Goal: Contribute content: Contribute content

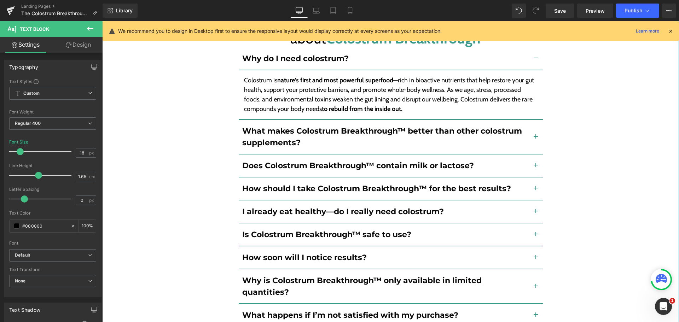
scroll to position [5202, 0]
click at [613, 135] on div "Still Not Sure? Here are the TOP Questions we get about Colostrum Breakthrough™…" at bounding box center [390, 181] width 563 height 372
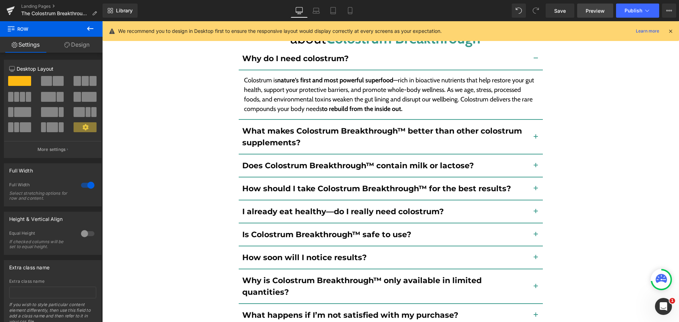
click at [599, 11] on span "Preview" at bounding box center [595, 10] width 19 height 7
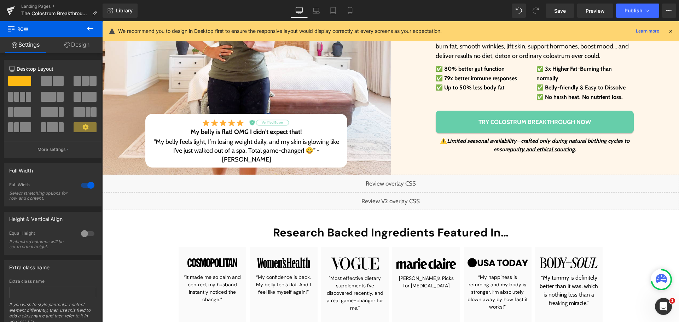
scroll to position [177, 0]
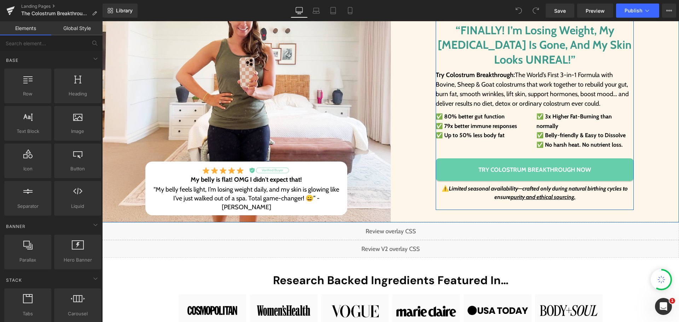
scroll to position [283, 0]
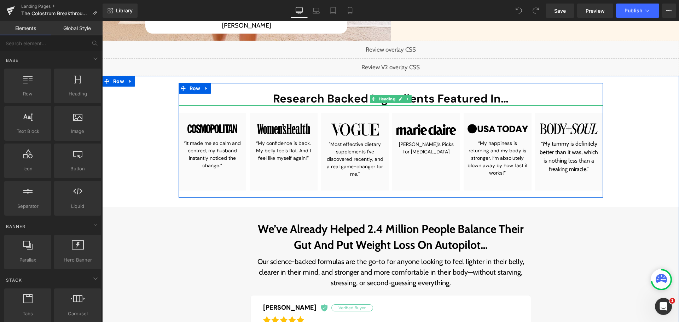
click at [354, 99] on h2 "Research Backed Ingredients Featured In…" at bounding box center [391, 98] width 424 height 13
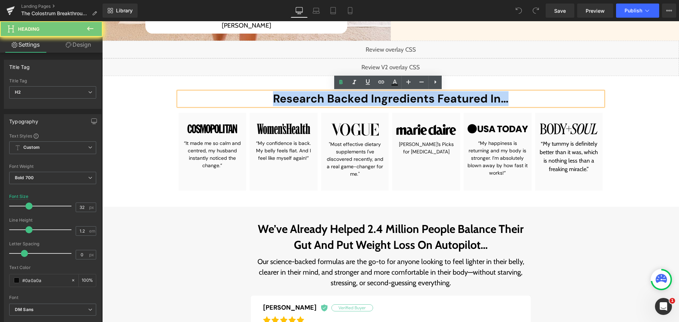
click at [354, 99] on h2 "Research Backed Ingredients Featured In…" at bounding box center [391, 98] width 424 height 13
paste div
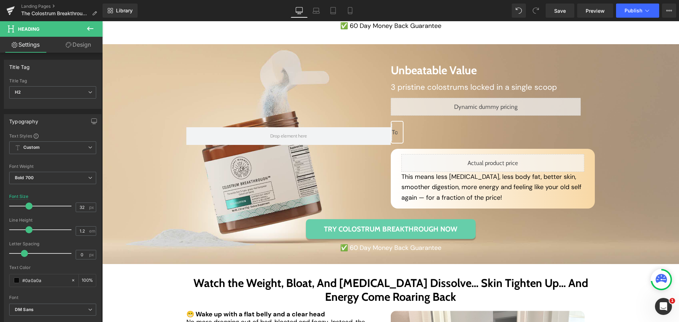
scroll to position [2334, 0]
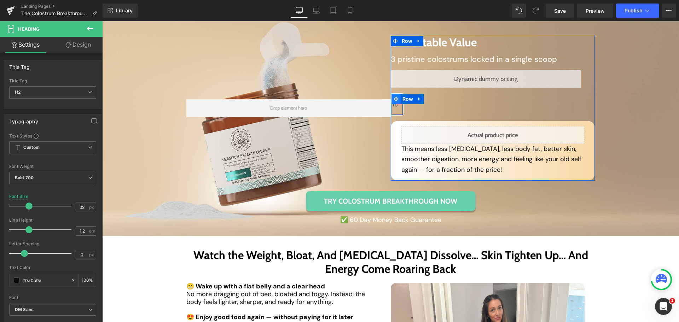
click at [394, 96] on icon at bounding box center [396, 98] width 5 height 5
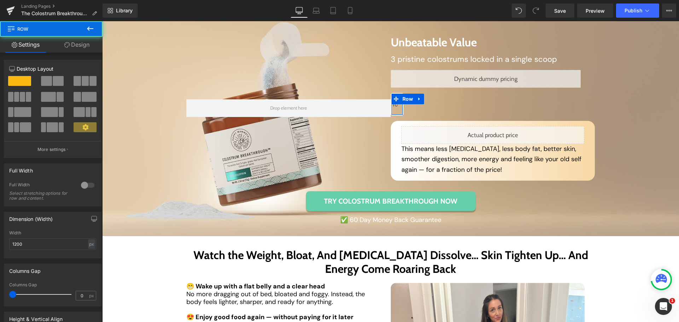
click at [86, 43] on link "Design" at bounding box center [76, 45] width 51 height 16
click at [0, 0] on div "Spacing" at bounding box center [0, 0] width 0 height 0
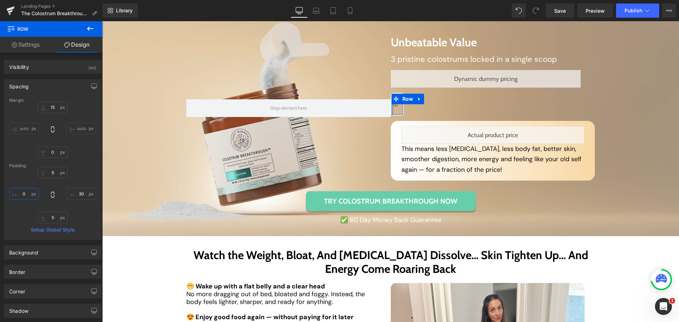
click at [25, 197] on input "text" at bounding box center [24, 194] width 30 height 12
drag, startPoint x: 564, startPoint y: 13, endPoint x: 566, endPoint y: 53, distance: 39.6
click at [564, 13] on span "Save" at bounding box center [560, 10] width 12 height 7
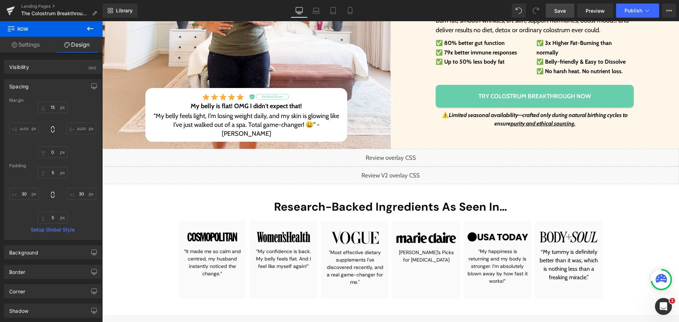
scroll to position [177, 0]
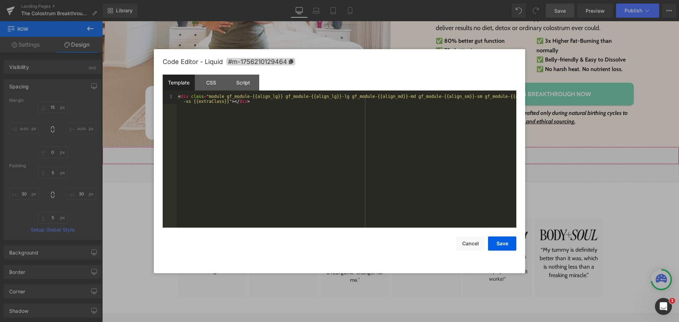
click at [397, 152] on div "Liquid" at bounding box center [390, 156] width 577 height 18
click at [0, 0] on div "CSS" at bounding box center [0, 0] width 0 height 0
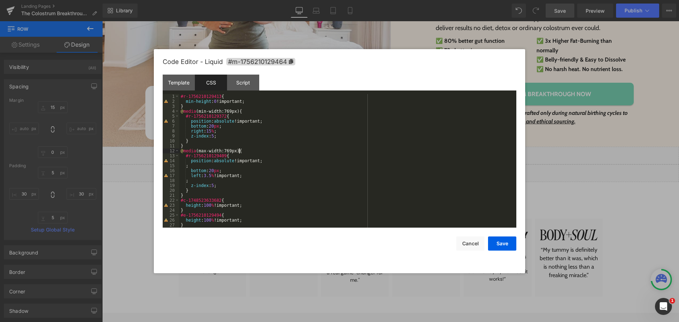
click at [0, 0] on div "#r-1756210129413 { min-height : 0 !important; } @ media (min-width:769px) { #r-…" at bounding box center [0, 0] width 0 height 0
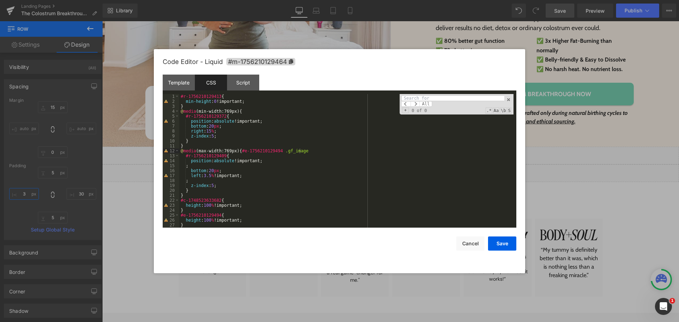
type input "3"
click at [0, 0] on div "All Replace All + 0 of 0 .* Aa \b S" at bounding box center [0, 0] width 0 height 0
paste input "#e-1756210129494 .gf_image"
type input "#e-1756210129494 .gf_image"
type input "0"
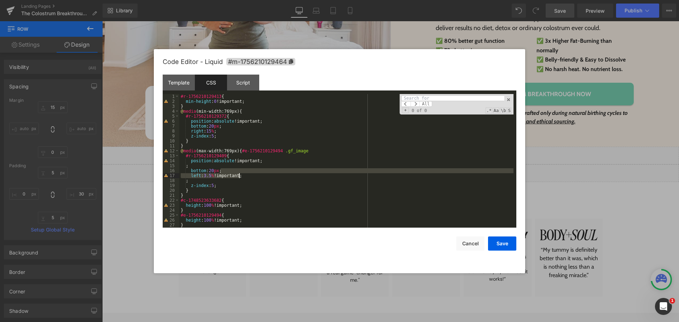
click at [0, 0] on div "#r-1756210129413 { min-height : 0 !important; } @ media (min-width:769px) { #r-…" at bounding box center [0, 0] width 0 height 0
paste input "#e-1756210129494 .gf_image"
type input "#e-1756210129494 .gf_image"
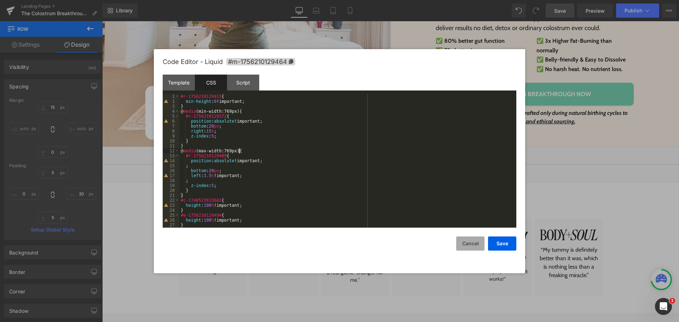
click at [0, 0] on button "Cancel" at bounding box center [0, 0] width 0 height 0
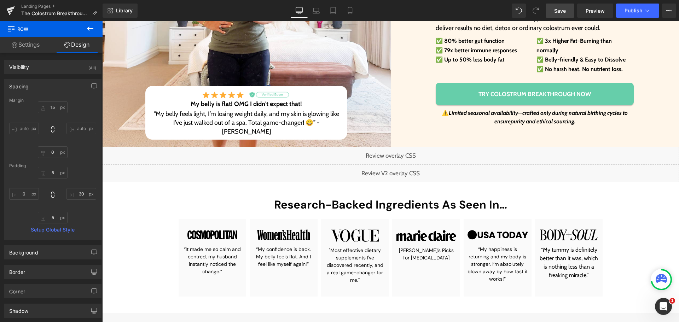
click at [398, 172] on div "Liquid" at bounding box center [390, 173] width 577 height 18
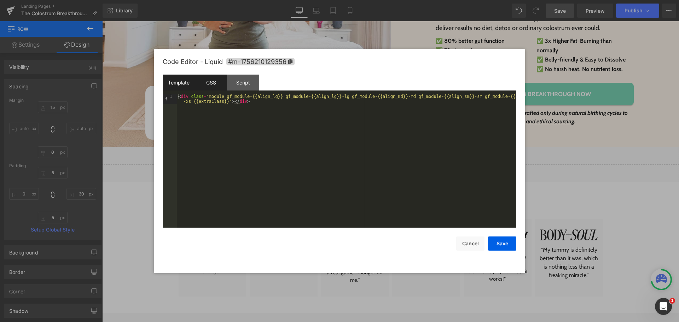
click at [0, 0] on div "CSS" at bounding box center [0, 0] width 0 height 0
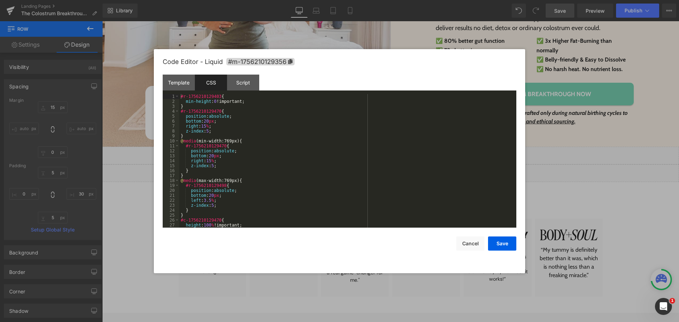
click at [0, 0] on div "#r-1756210129403 { min-height : 0 !important; } #r-1756210129470 { position : a…" at bounding box center [0, 0] width 0 height 0
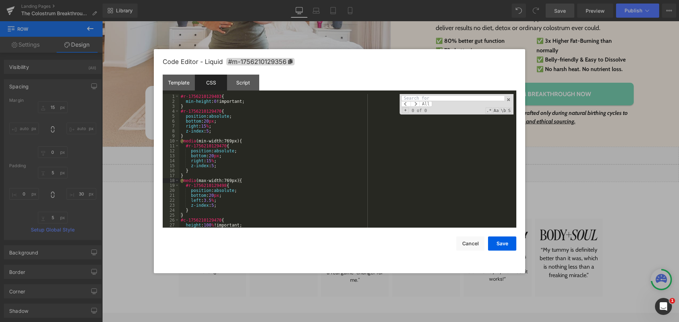
type input "#e-1756210129494 .gf_image"
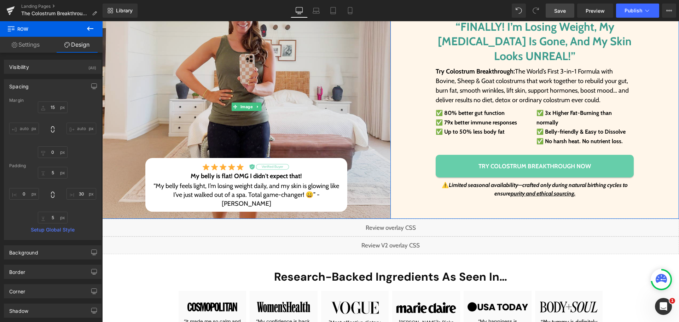
scroll to position [71, 0]
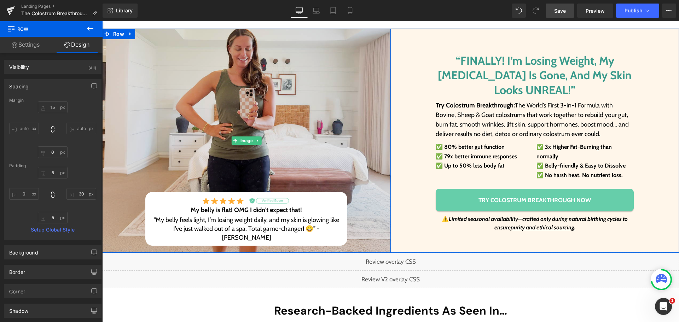
click at [259, 115] on img at bounding box center [246, 141] width 289 height 224
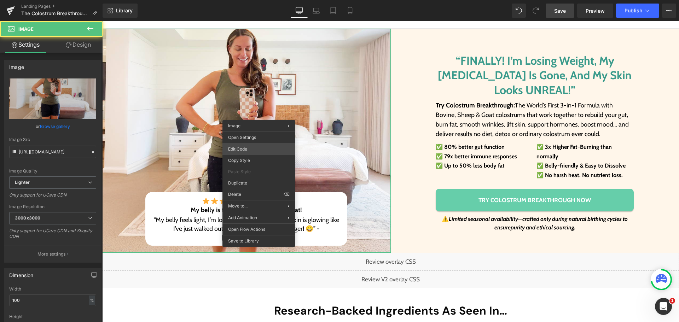
click at [264, 0] on div "Row You are previewing how the will restyle your page. You can not edit Element…" at bounding box center [339, 0] width 679 height 0
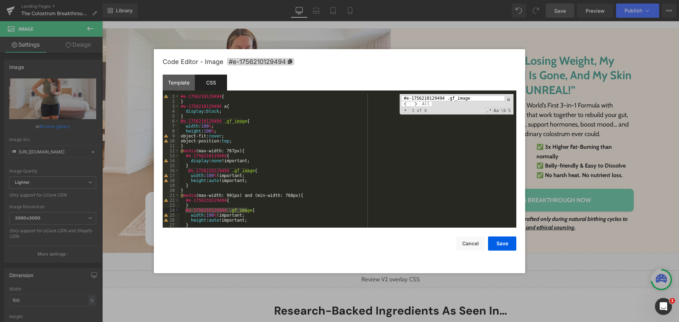
scroll to position [21, 0]
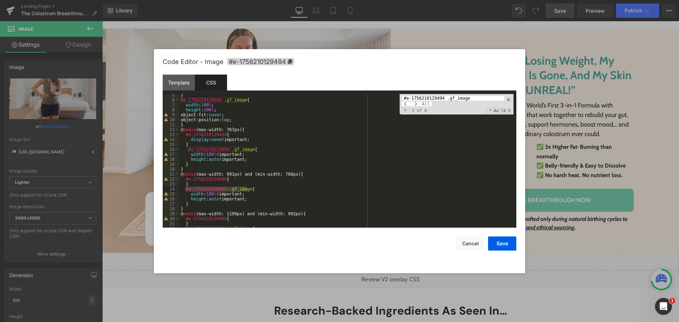
type input "#e-1756210129494 .gf_image"
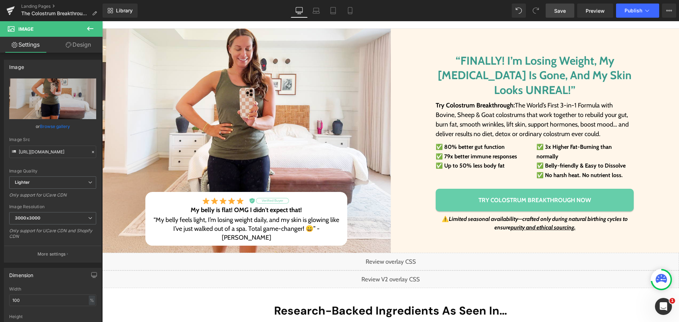
click at [319, 18] on div "Library Desktop Desktop Laptop Tablet Mobile Save Preview Publish Scheduled Vie…" at bounding box center [391, 10] width 576 height 21
click at [315, 9] on icon at bounding box center [316, 10] width 7 height 7
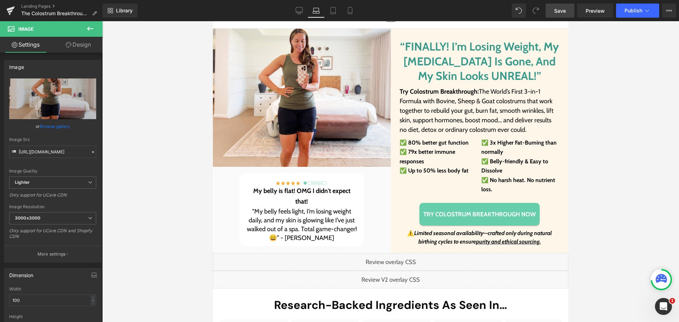
scroll to position [0, 0]
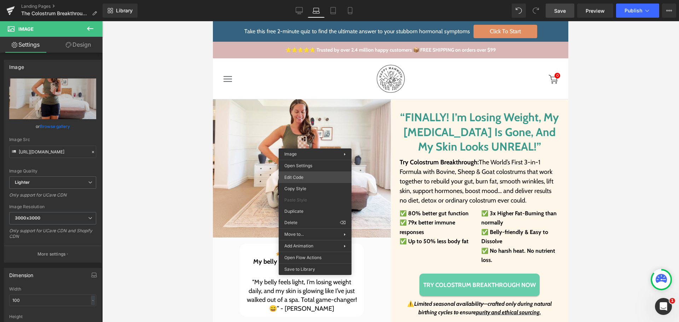
click at [306, 0] on div "Row You are previewing how the will restyle your page. You can not edit Element…" at bounding box center [339, 0] width 679 height 0
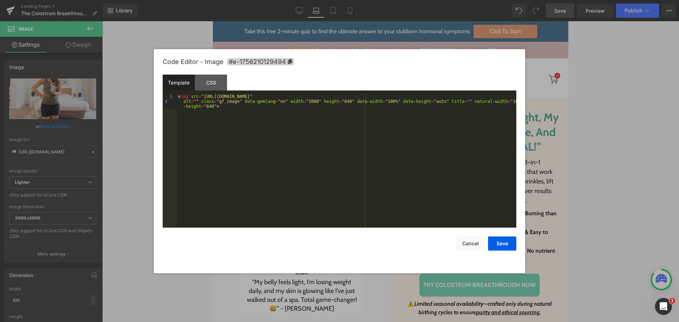
click at [0, 0] on div "Code Editor - Image #e-1756210129494" at bounding box center [0, 0] width 0 height 0
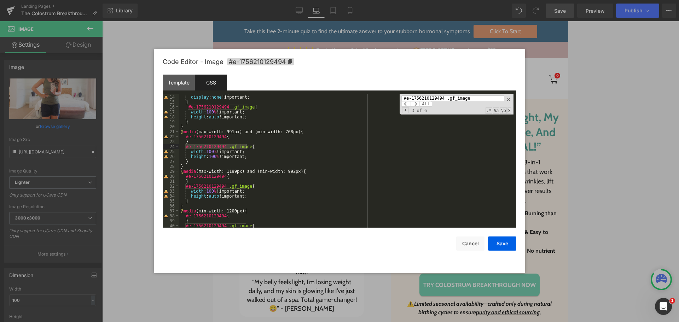
scroll to position [64, 0]
type input "#e-1756210129494 .gf_image"
click at [496, 238] on button "Save" at bounding box center [502, 244] width 28 height 14
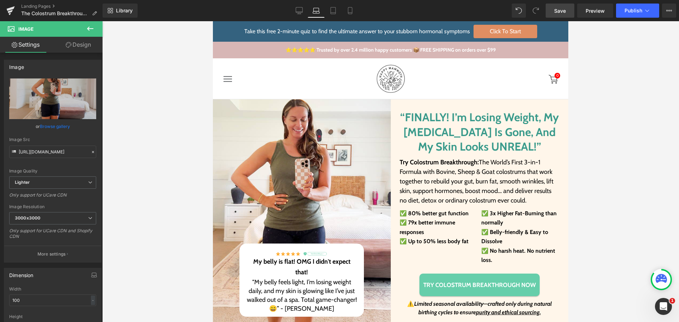
click at [565, 10] on span "Save" at bounding box center [560, 10] width 12 height 7
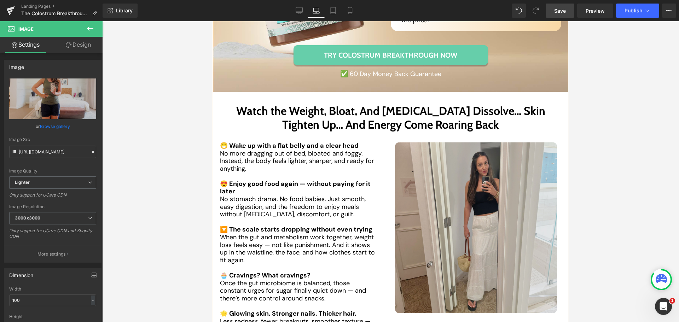
scroll to position [2511, 0]
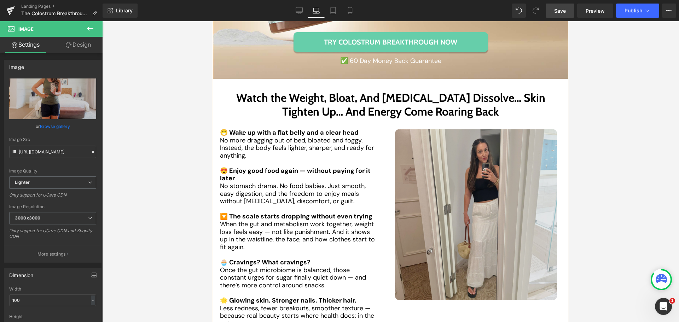
click at [452, 173] on img at bounding box center [476, 214] width 162 height 171
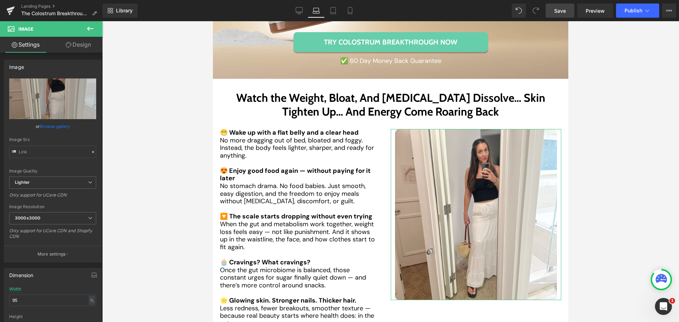
click at [98, 50] on link "Design" at bounding box center [78, 45] width 51 height 16
click at [0, 0] on div "Spacing" at bounding box center [0, 0] width 0 height 0
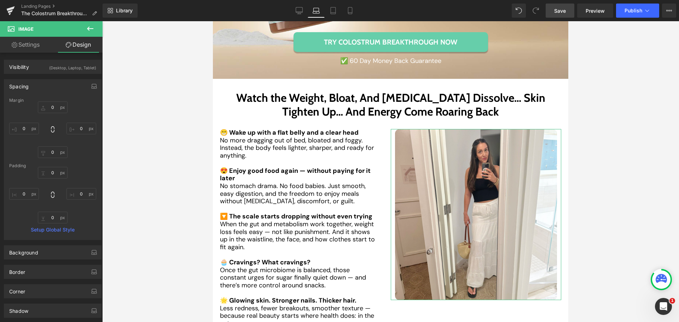
click at [12, 48] on link "Settings" at bounding box center [25, 45] width 51 height 16
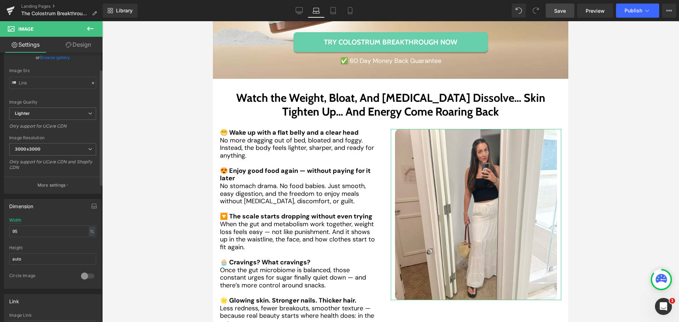
scroll to position [71, 0]
click at [14, 238] on div "Width 95 % % px" at bounding box center [52, 230] width 87 height 28
click at [13, 234] on input "95" at bounding box center [52, 230] width 87 height 12
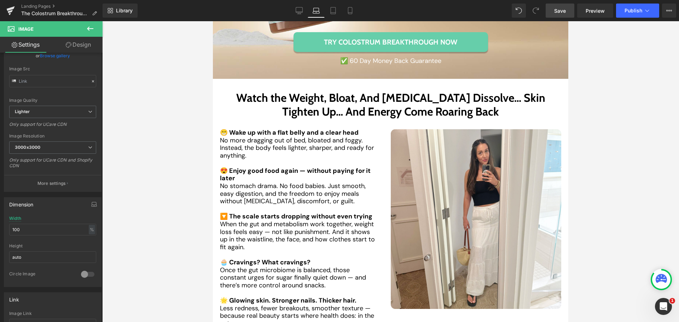
click at [308, 8] on link "Laptop" at bounding box center [316, 11] width 17 height 14
click at [303, 11] on icon at bounding box center [299, 9] width 7 height 5
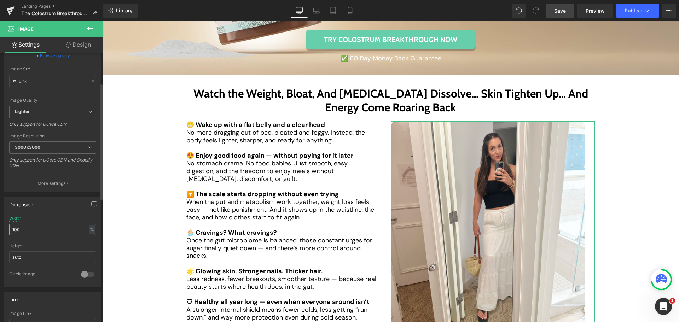
scroll to position [2498, 0]
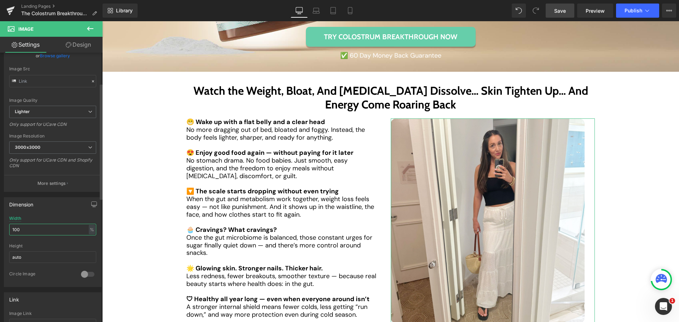
click at [29, 233] on input "100" at bounding box center [52, 230] width 87 height 12
click at [29, 233] on input "95" at bounding box center [52, 230] width 87 height 12
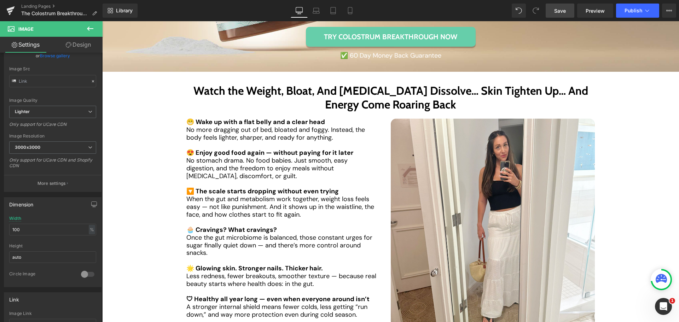
click at [338, 3] on div "Library Desktop Desktop Laptop Tablet Mobile Save Preview Publish Scheduled Vie…" at bounding box center [391, 10] width 576 height 21
click at [336, 6] on link "Tablet" at bounding box center [333, 11] width 17 height 14
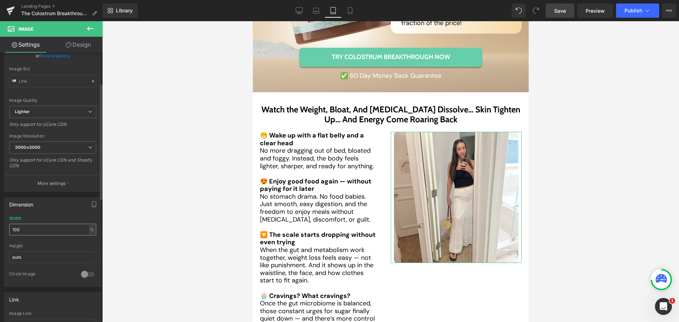
scroll to position [2618, 0]
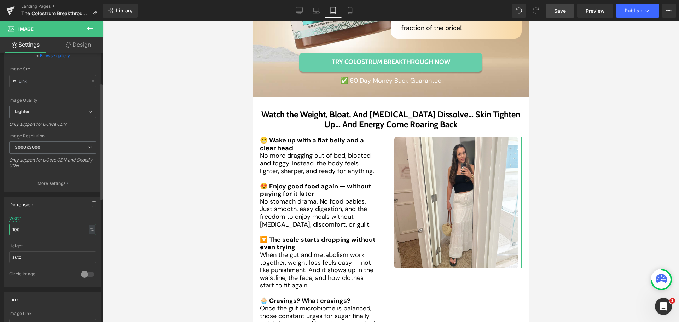
click at [33, 228] on input "100" at bounding box center [52, 230] width 87 height 12
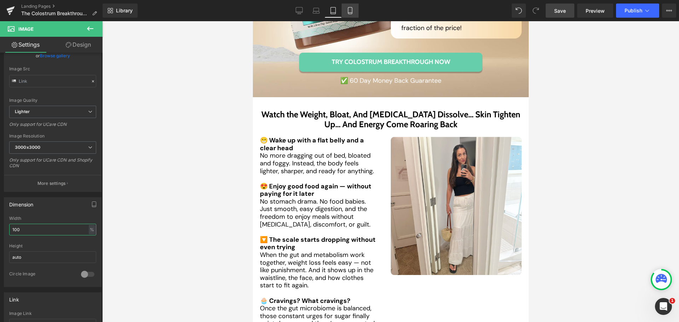
type input "100"
click at [347, 12] on icon at bounding box center [350, 10] width 7 height 7
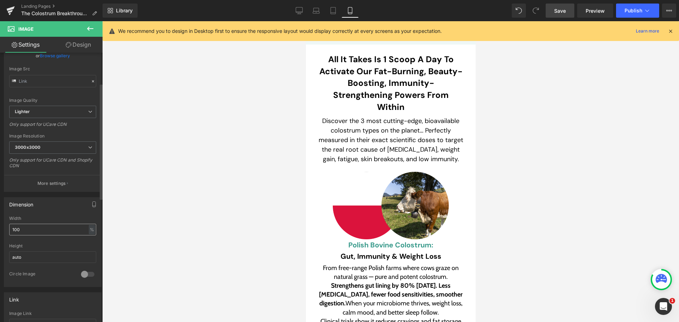
scroll to position [0, 0]
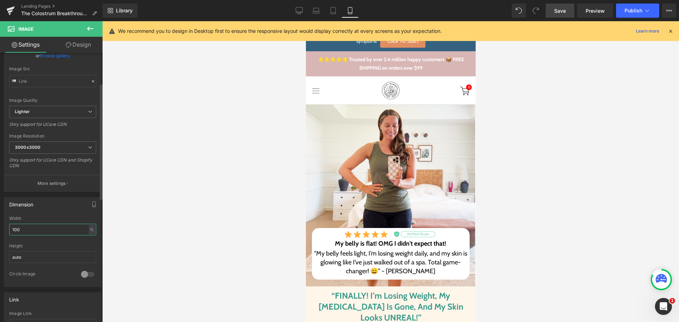
click at [25, 228] on input "100" at bounding box center [52, 230] width 87 height 12
drag, startPoint x: 317, startPoint y: 12, endPoint x: 145, endPoint y: 103, distance: 194.4
click at [317, 12] on icon at bounding box center [316, 12] width 1 height 0
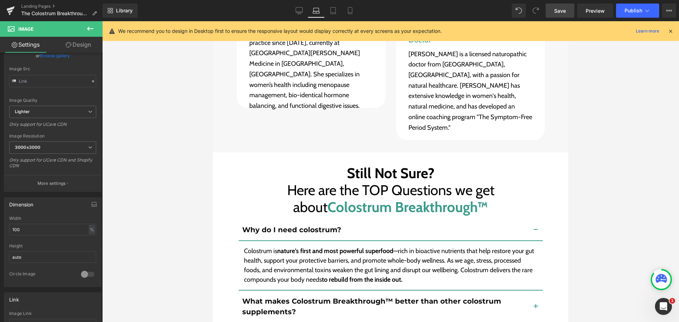
scroll to position [5135, 0]
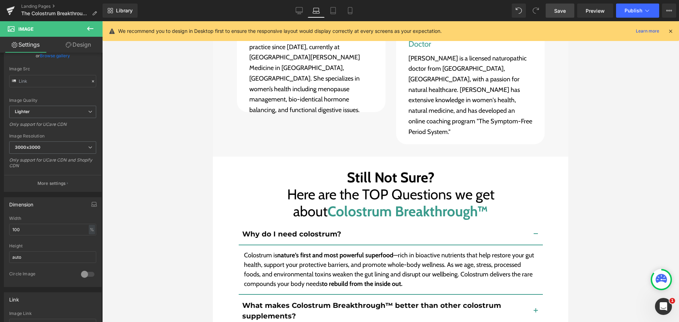
click at [287, 186] on span "Here are the TOP Questions we get about" at bounding box center [390, 203] width 207 height 34
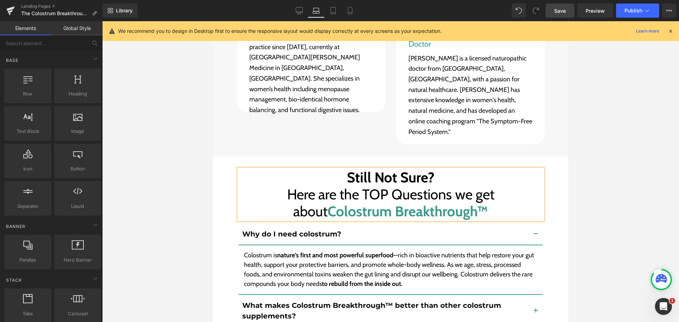
click at [205, 125] on div at bounding box center [390, 171] width 577 height 301
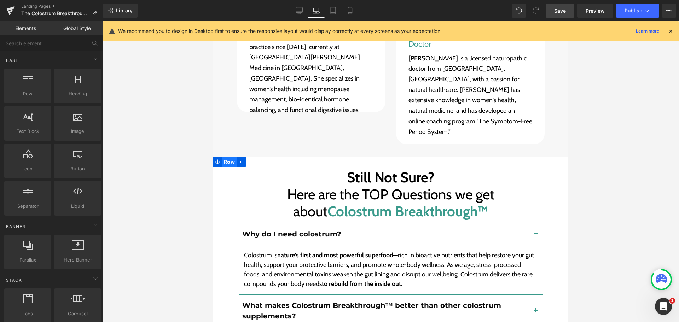
click at [224, 157] on span "Row" at bounding box center [229, 162] width 14 height 11
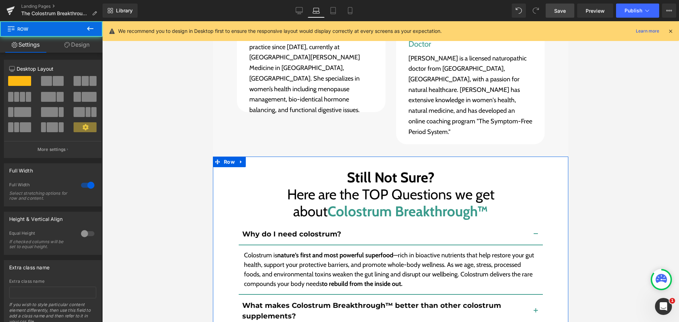
click at [61, 44] on link "Design" at bounding box center [76, 45] width 51 height 16
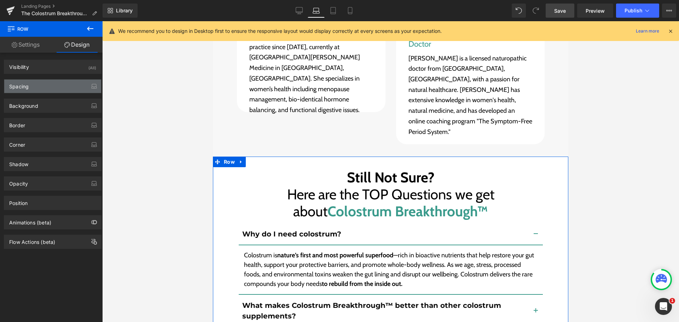
click at [42, 84] on div "Spacing" at bounding box center [52, 86] width 97 height 13
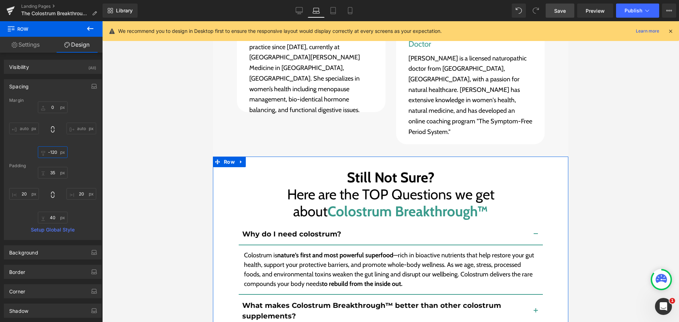
click at [52, 155] on input "text" at bounding box center [53, 152] width 30 height 12
click at [91, 86] on icon "button" at bounding box center [94, 86] width 6 height 6
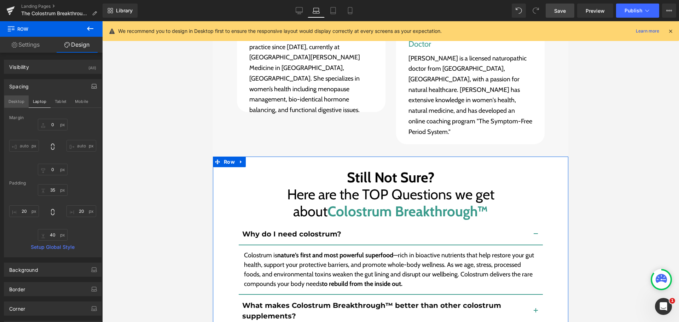
click at [12, 102] on button "Desktop" at bounding box center [16, 101] width 24 height 12
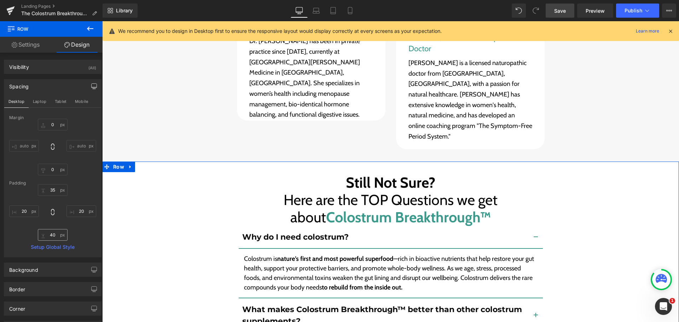
scroll to position [5038, 0]
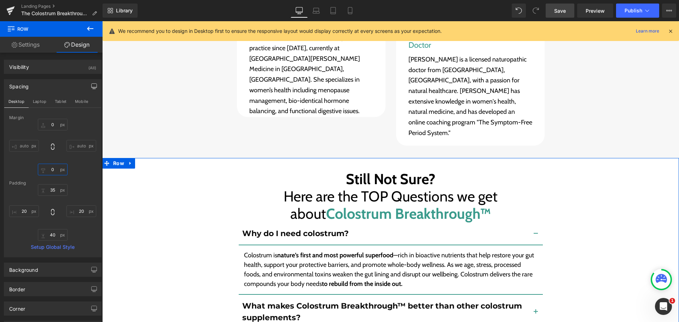
click at [53, 167] on input "0" at bounding box center [53, 170] width 30 height 12
click at [56, 101] on button "Tablet" at bounding box center [61, 101] width 20 height 12
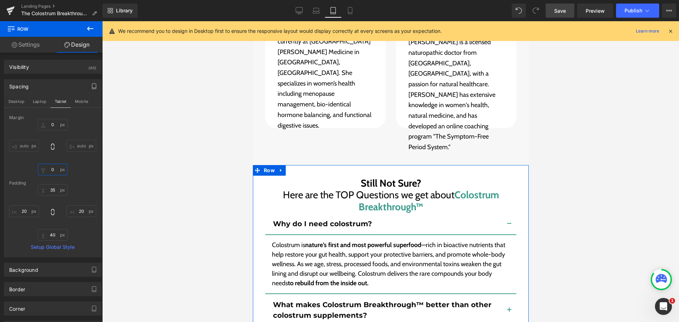
click at [52, 171] on input "0" at bounding box center [53, 170] width 30 height 12
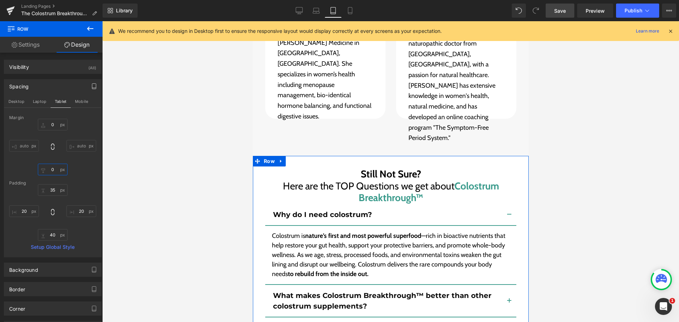
scroll to position [6140, 0]
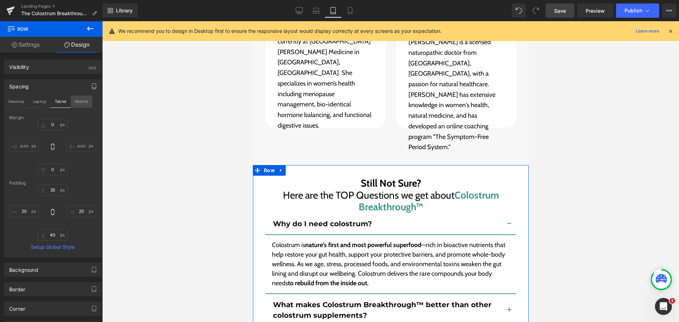
click at [72, 99] on button "Mobile" at bounding box center [82, 101] width 22 height 12
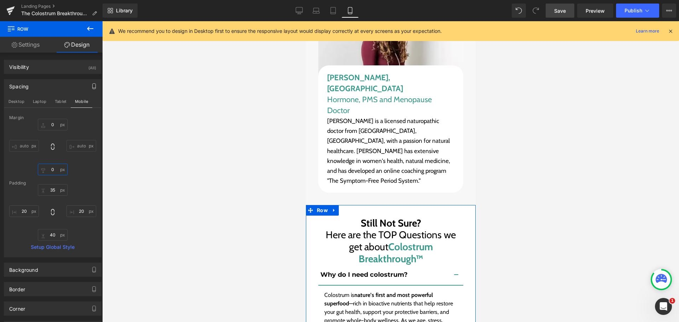
click at [52, 170] on input "0" at bounding box center [53, 170] width 30 height 12
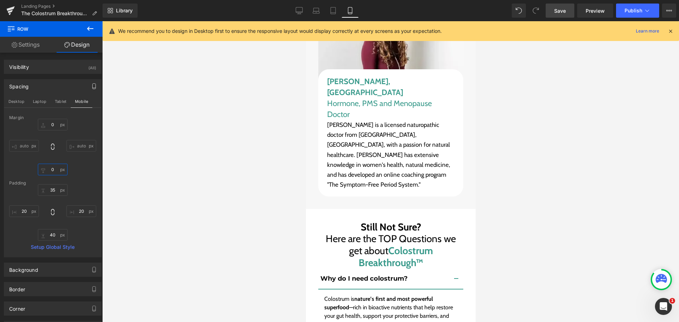
type input "0"
click at [565, 3] on div "Library Mobile Desktop Laptop Tablet Mobile Save Preview Publish Scheduled View…" at bounding box center [391, 10] width 576 height 21
click at [565, 11] on span "Save" at bounding box center [560, 10] width 12 height 7
drag, startPoint x: 336, startPoint y: 11, endPoint x: 114, endPoint y: 62, distance: 228.4
click at [336, 11] on icon at bounding box center [333, 10] width 7 height 7
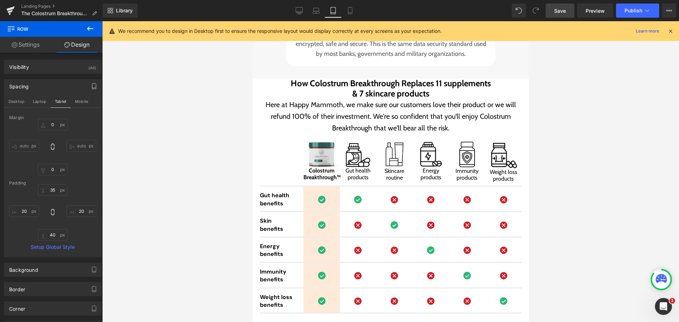
scroll to position [4124, 0]
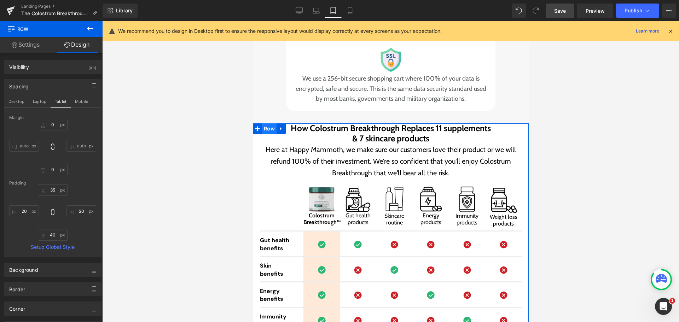
click at [266, 123] on span "Row" at bounding box center [269, 128] width 14 height 11
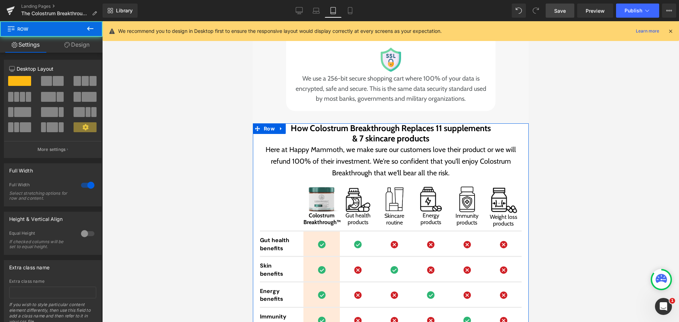
click at [83, 44] on link "Design" at bounding box center [76, 45] width 51 height 16
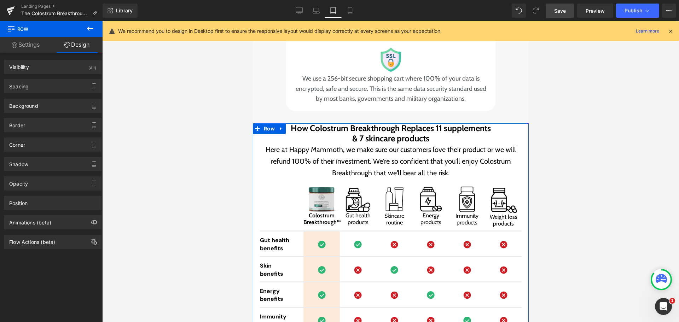
click at [42, 93] on div "Spacing Margin auto auto Padding Setup Global Style" at bounding box center [53, 86] width 98 height 14
click at [45, 88] on div "Spacing" at bounding box center [52, 86] width 97 height 13
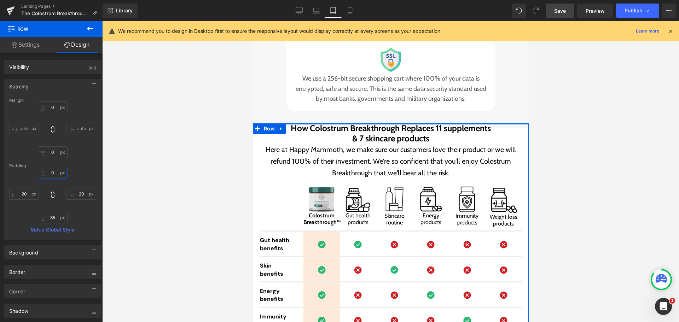
click at [55, 177] on input "text" at bounding box center [53, 173] width 30 height 12
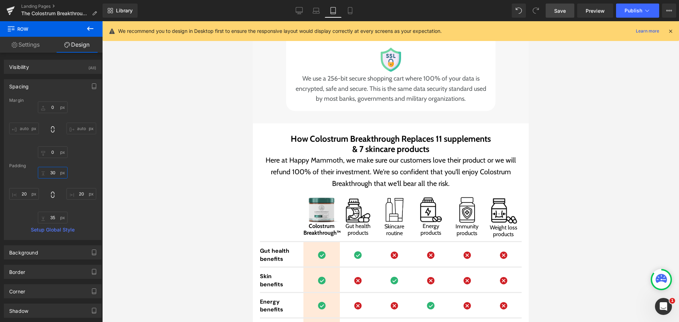
type input "30"
click at [566, 8] on span "Save" at bounding box center [560, 10] width 12 height 7
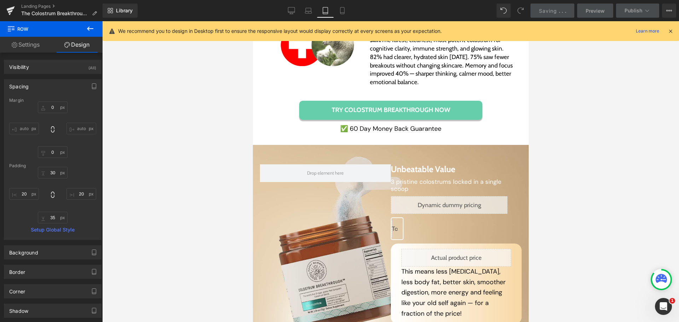
scroll to position [2321, 0]
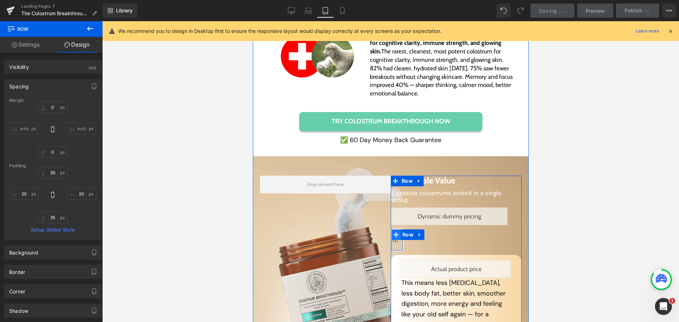
click at [394, 232] on icon at bounding box center [395, 234] width 5 height 5
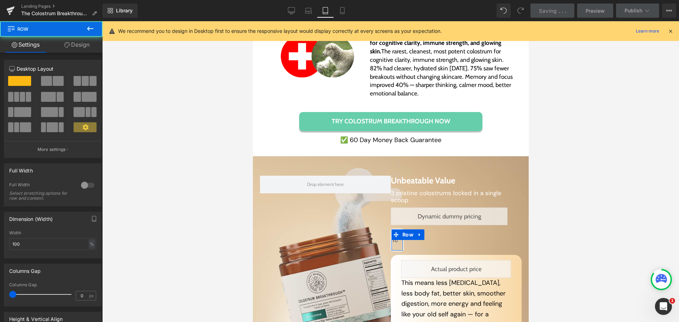
click at [67, 43] on icon at bounding box center [67, 45] width 6 height 6
click at [0, 0] on div "Spacing" at bounding box center [0, 0] width 0 height 0
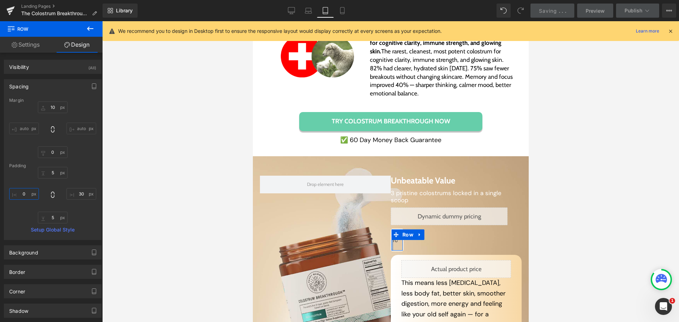
click at [25, 197] on input "text" at bounding box center [24, 194] width 30 height 12
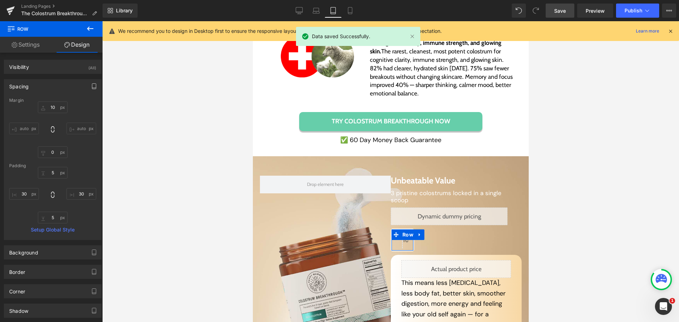
click at [91, 86] on icon "button" at bounding box center [94, 86] width 6 height 6
click at [40, 99] on button "Laptop" at bounding box center [40, 101] width 22 height 12
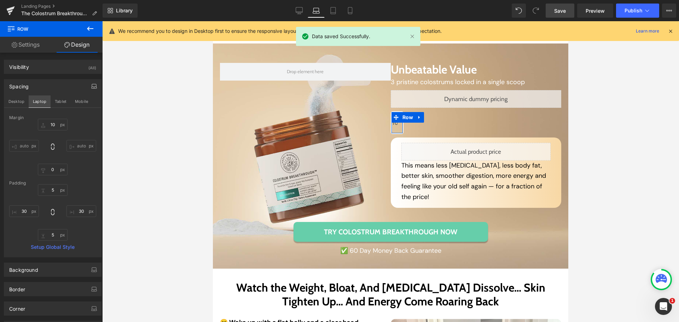
scroll to position [2221, 0]
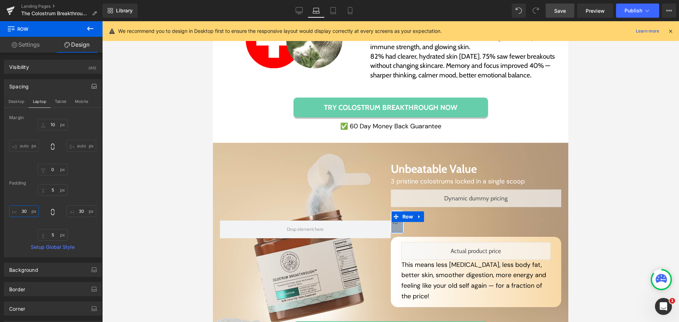
click at [29, 213] on input "30" at bounding box center [24, 211] width 30 height 12
click at [14, 104] on button "Desktop" at bounding box center [16, 101] width 24 height 12
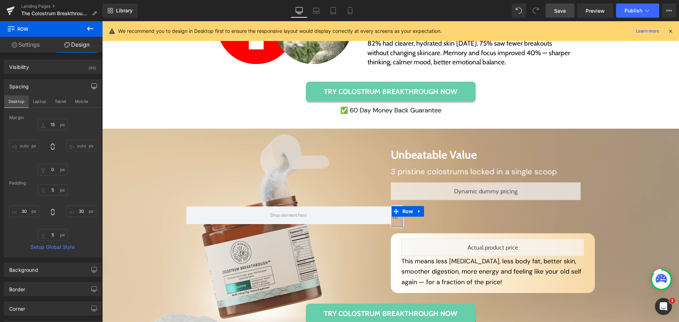
scroll to position [2213, 0]
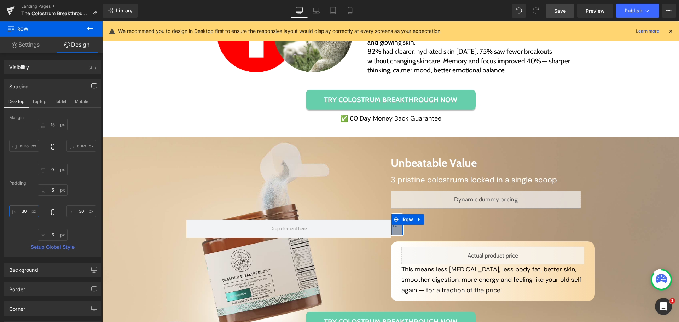
click at [24, 209] on input "30" at bounding box center [24, 211] width 30 height 12
click at [74, 99] on button "Mobile" at bounding box center [82, 101] width 22 height 12
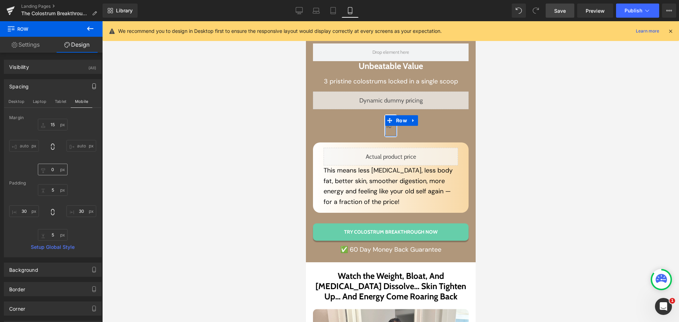
scroll to position [3401, 0]
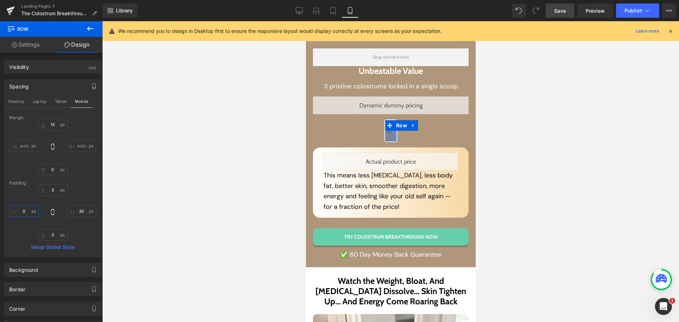
click at [28, 210] on input "0" at bounding box center [24, 211] width 30 height 12
type input "30"
click at [562, 6] on link "Save" at bounding box center [560, 11] width 29 height 14
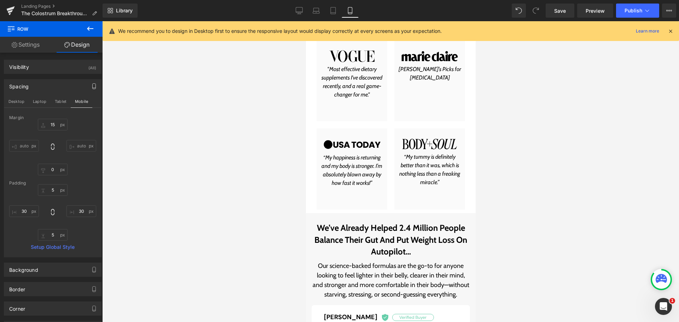
scroll to position [608, 0]
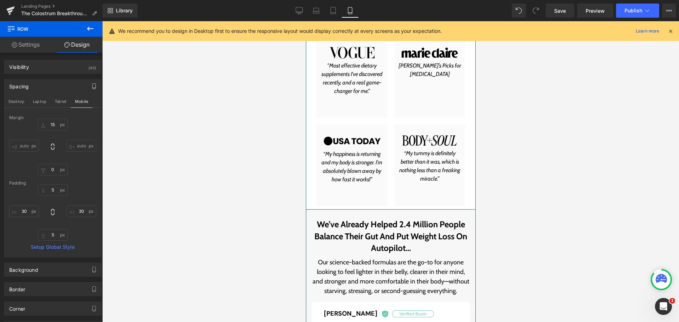
click at [308, 190] on div "Research-Backed Ingredients As Seen In… Heading Image “It made me so calm and c…" at bounding box center [391, 69] width 170 height 282
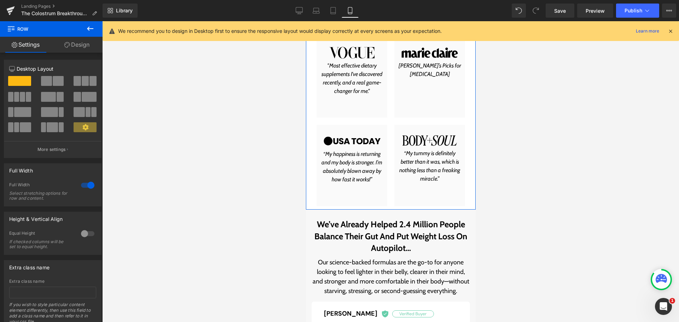
click at [77, 43] on link "Design" at bounding box center [76, 45] width 51 height 16
click at [0, 0] on div "Spacing" at bounding box center [0, 0] width 0 height 0
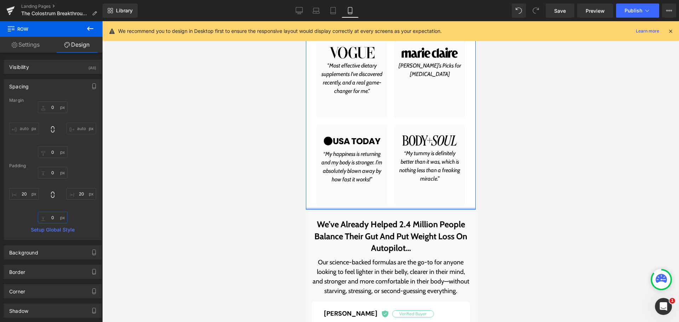
click at [51, 213] on input "text" at bounding box center [53, 218] width 30 height 12
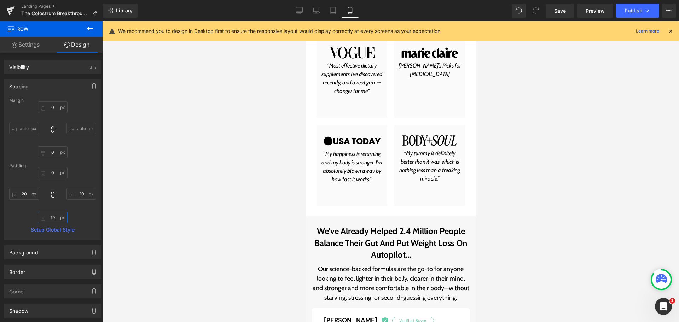
type input "20"
click at [565, 13] on span "Save" at bounding box center [560, 10] width 12 height 7
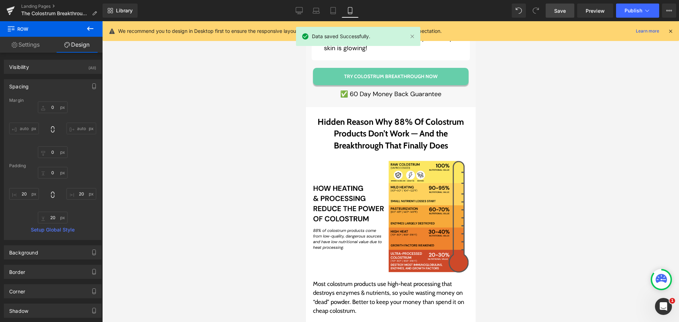
scroll to position [1521, 0]
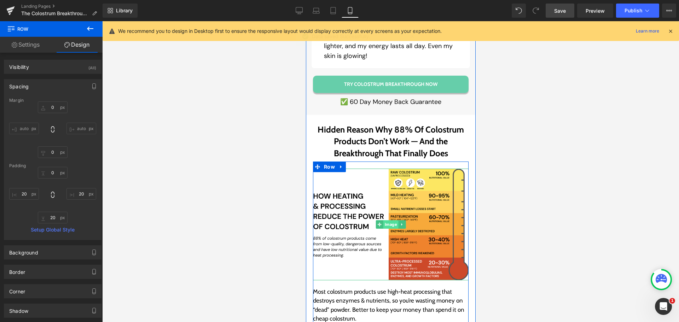
click at [393, 220] on span "Image" at bounding box center [390, 224] width 15 height 8
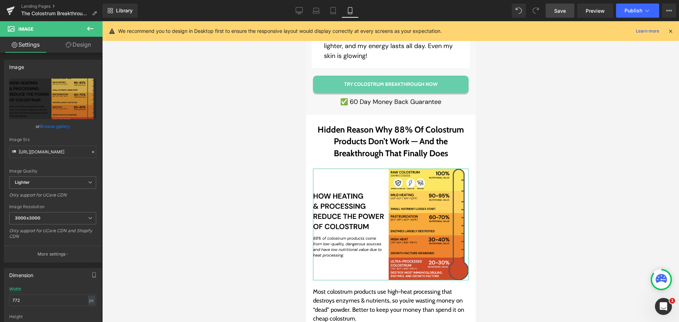
click at [87, 43] on link "Design" at bounding box center [78, 45] width 51 height 16
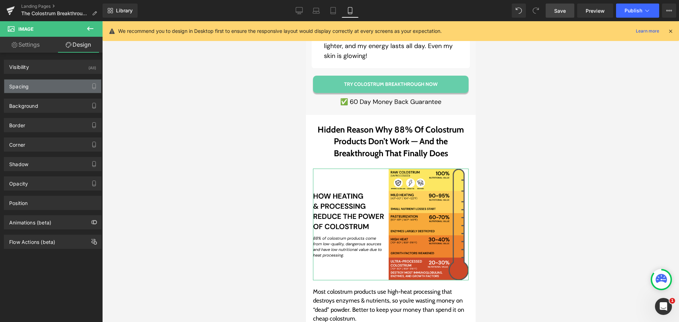
click at [34, 83] on div "Spacing" at bounding box center [52, 86] width 97 height 13
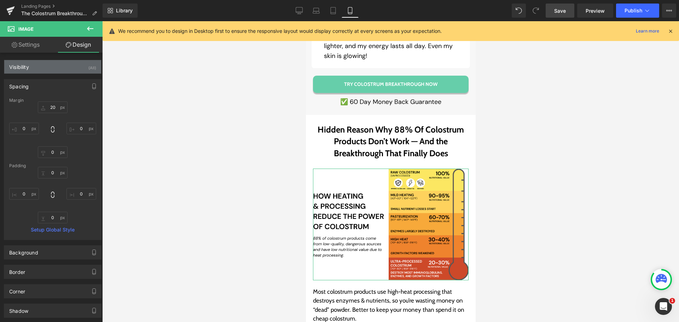
click at [60, 69] on div "Visibility (All)" at bounding box center [52, 66] width 97 height 13
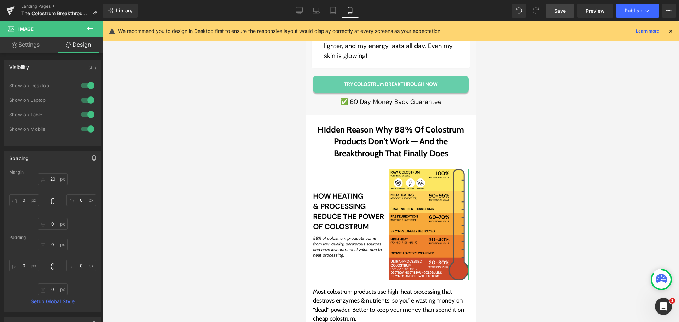
click at [79, 130] on div at bounding box center [87, 128] width 17 height 11
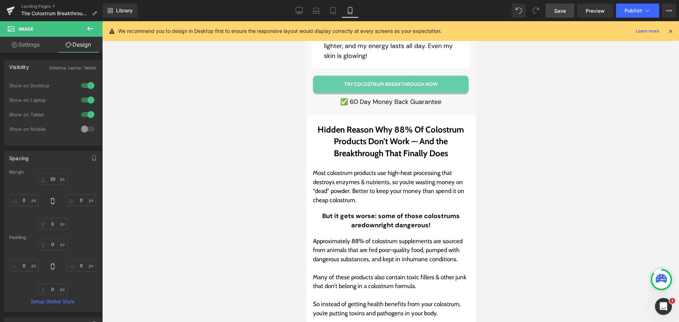
click at [90, 30] on icon at bounding box center [90, 28] width 8 height 8
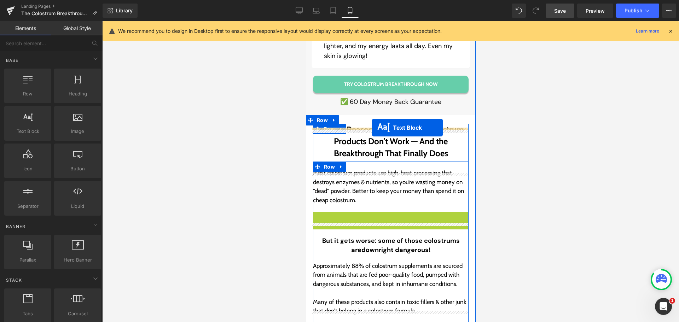
drag, startPoint x: 388, startPoint y: 199, endPoint x: 372, endPoint y: 128, distance: 73.6
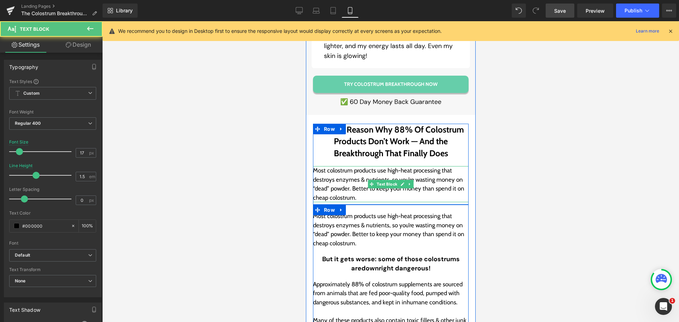
click at [344, 166] on p "Most colostrum products use high-heat processing that destroys enzymes & nutrie…" at bounding box center [391, 184] width 156 height 36
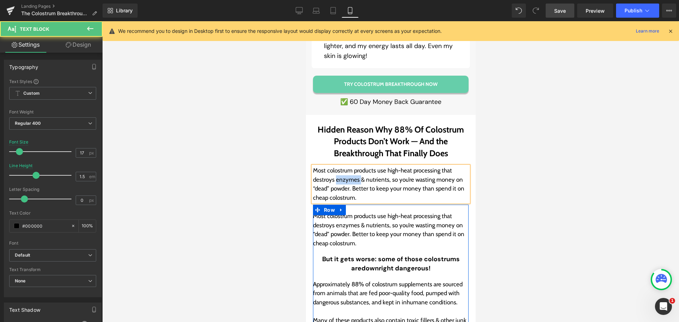
click at [344, 166] on p "Most colostrum products use high-heat processing that destroys enzymes & nutrie…" at bounding box center [391, 184] width 156 height 36
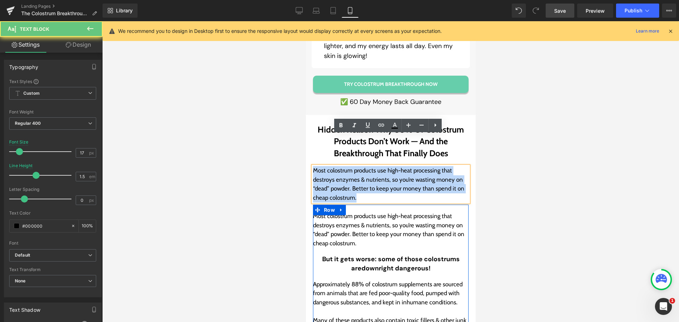
click at [344, 166] on p "Most colostrum products use high-heat processing that destroys enzymes & nutrie…" at bounding box center [391, 184] width 156 height 36
paste div
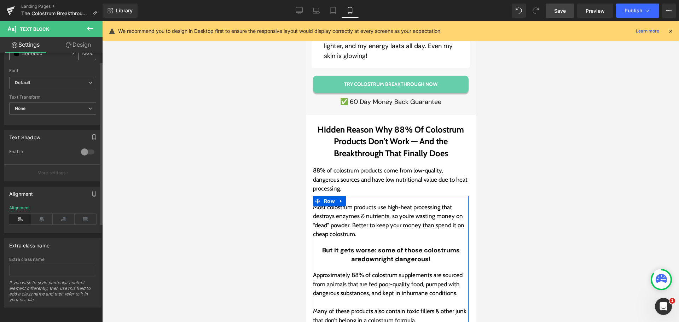
scroll to position [178, 0]
click at [39, 214] on icon at bounding box center [42, 219] width 22 height 11
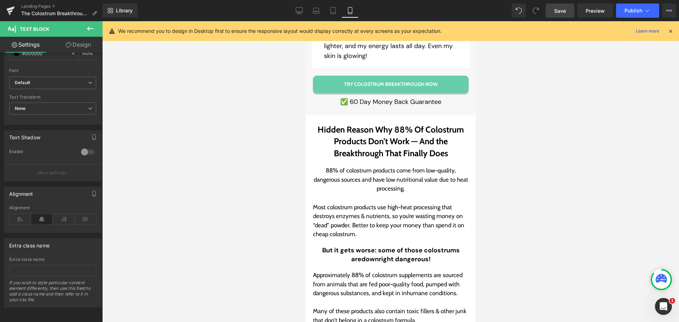
click at [89, 27] on icon at bounding box center [90, 28] width 8 height 8
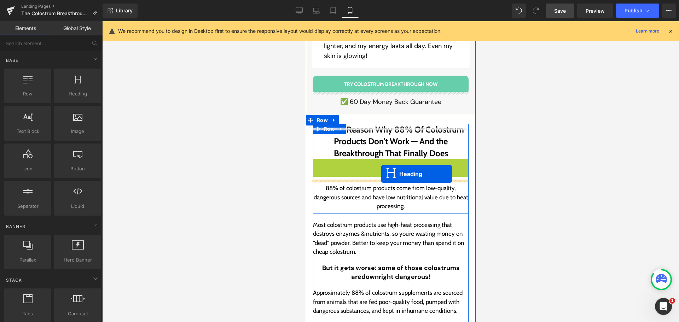
drag, startPoint x: 383, startPoint y: 145, endPoint x: 381, endPoint y: 174, distance: 28.7
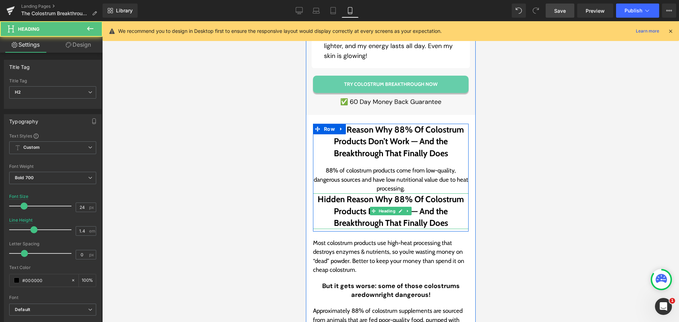
click at [339, 193] on h2 "Hidden Reason Why 88% Of Colostrum Products Don’t Work — And the Breakthrough T…" at bounding box center [391, 211] width 156 height 36
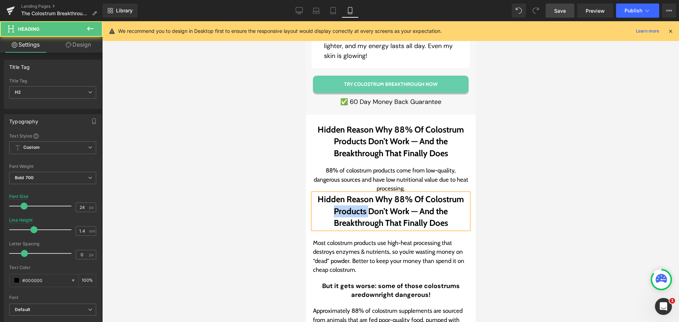
click at [339, 193] on h2 "Hidden Reason Why 88% Of Colostrum Products Don’t Work — And the Breakthrough T…" at bounding box center [391, 211] width 156 height 36
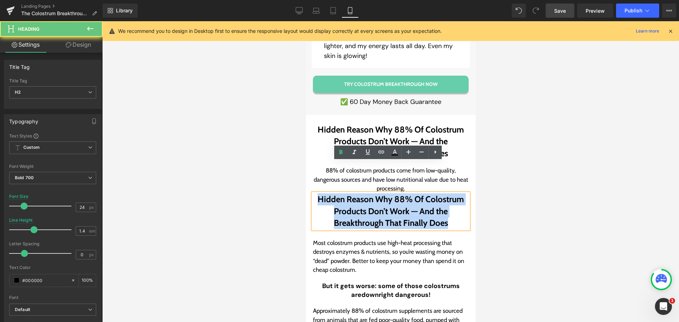
click at [339, 193] on h2 "Hidden Reason Why 88% Of Colostrum Products Don’t Work — And the Breakthrough T…" at bounding box center [391, 211] width 156 height 36
paste div
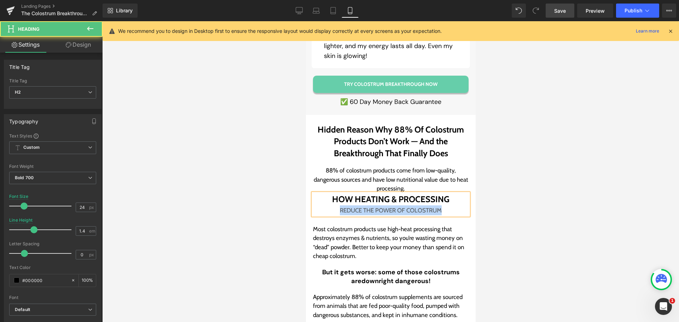
drag, startPoint x: 336, startPoint y: 181, endPoint x: 481, endPoint y: 184, distance: 144.3
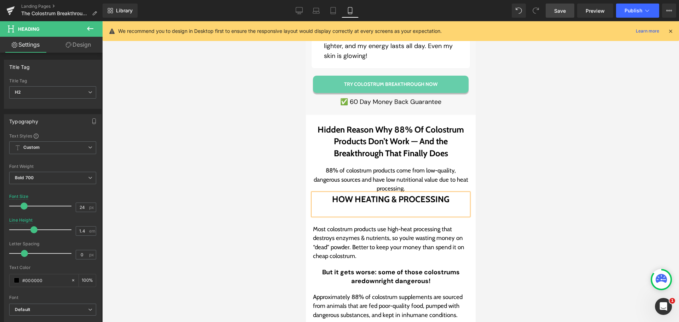
click at [448, 193] on h2 "HOW HEATING & PROCESSING" at bounding box center [391, 199] width 156 height 12
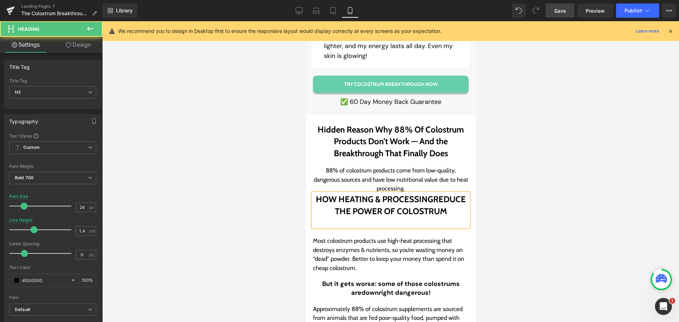
click at [433, 193] on h2 "HOW HEATING & PROCESSINGREDUCE THE POWER OF COLOSTRUM" at bounding box center [391, 205] width 156 height 24
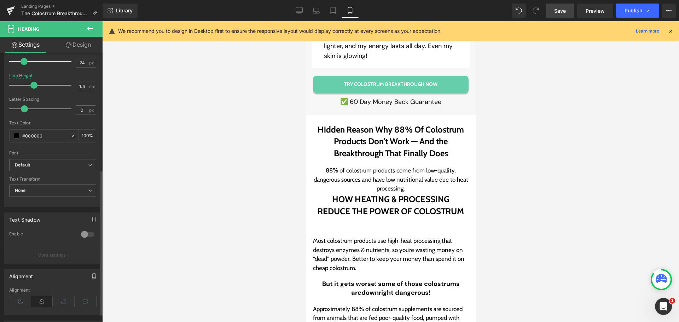
scroll to position [232, 0]
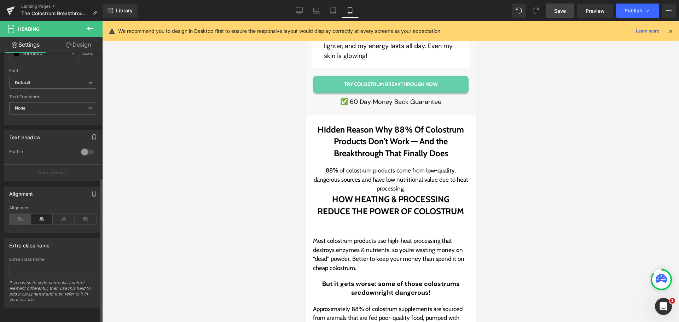
click at [22, 216] on icon at bounding box center [20, 219] width 22 height 11
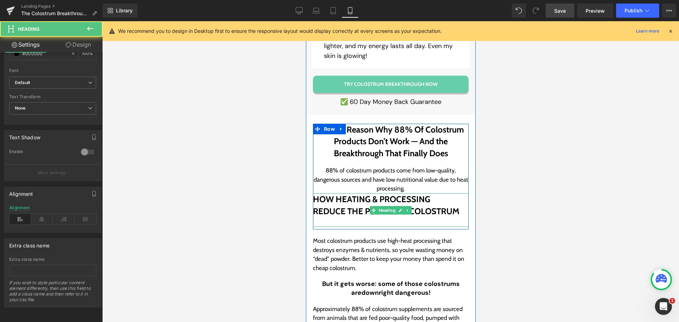
click at [352, 217] on div at bounding box center [391, 222] width 156 height 10
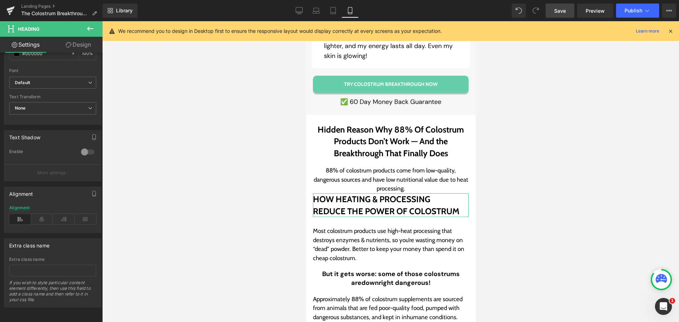
click at [71, 46] on link "Design" at bounding box center [78, 45] width 51 height 16
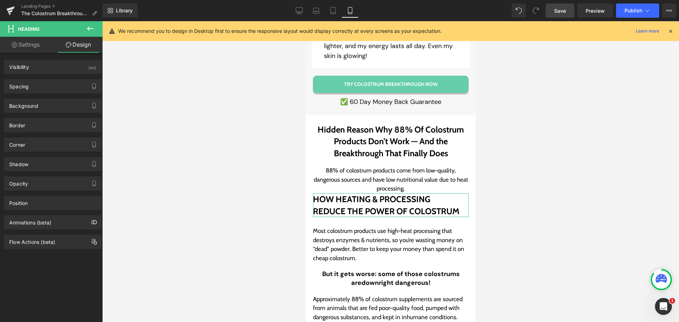
click at [29, 46] on link "Settings" at bounding box center [25, 45] width 51 height 16
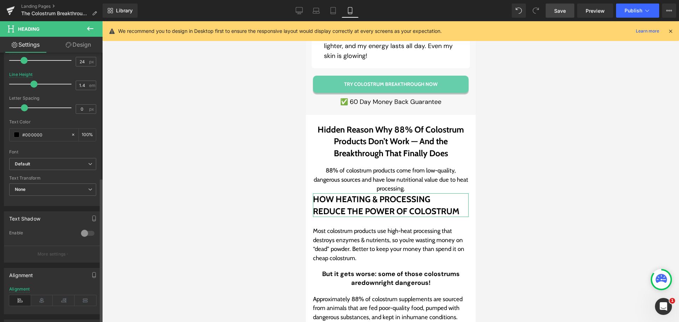
scroll to position [126, 0]
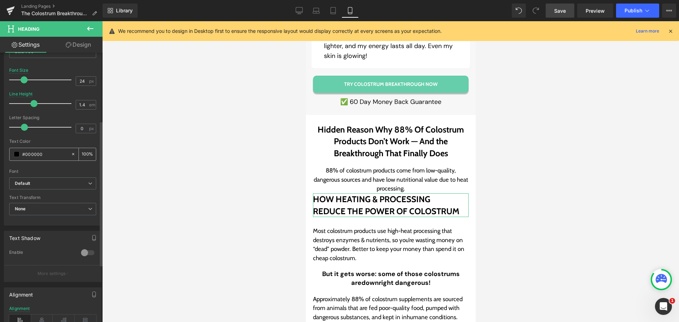
click at [32, 154] on input "#000000" at bounding box center [44, 154] width 45 height 8
paste input "CD4929"
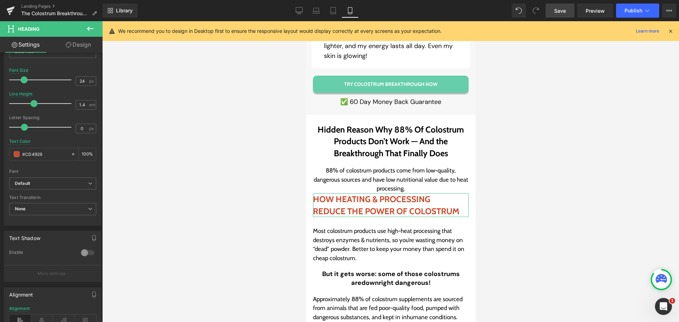
type input "#CD4929"
click at [81, 46] on link "Design" at bounding box center [78, 45] width 51 height 16
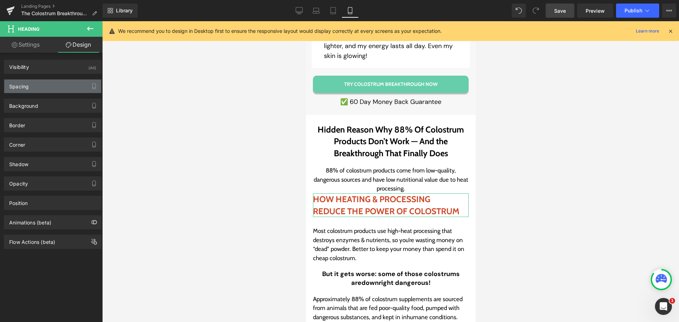
click at [26, 84] on div "Spacing" at bounding box center [18, 85] width 19 height 10
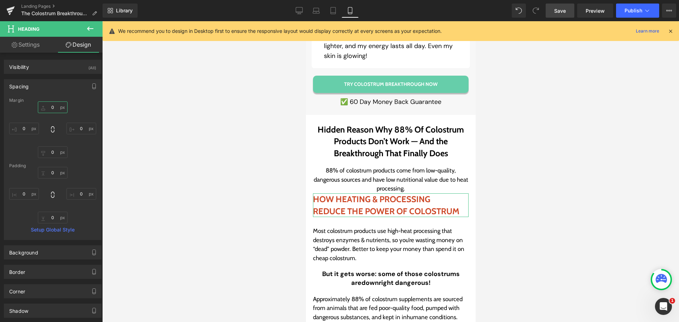
click at [48, 104] on input "0" at bounding box center [53, 107] width 30 height 12
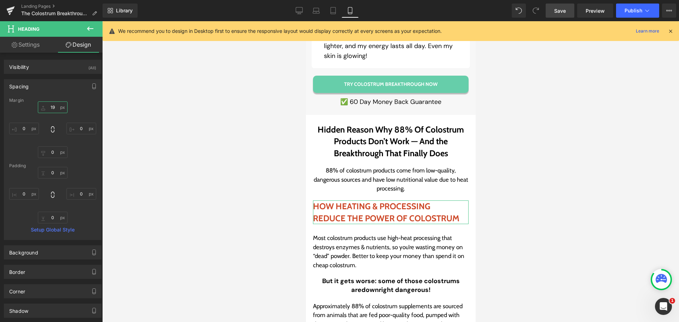
type input "20"
click at [87, 31] on icon at bounding box center [90, 28] width 8 height 8
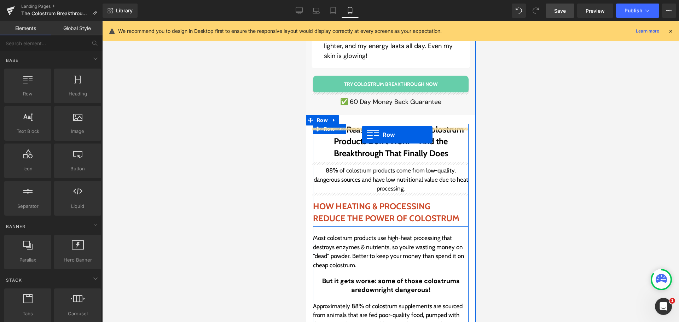
drag, startPoint x: 341, startPoint y: 110, endPoint x: 361, endPoint y: 135, distance: 32.1
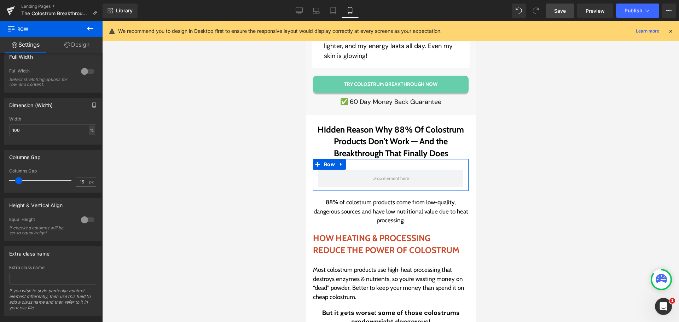
scroll to position [127, 0]
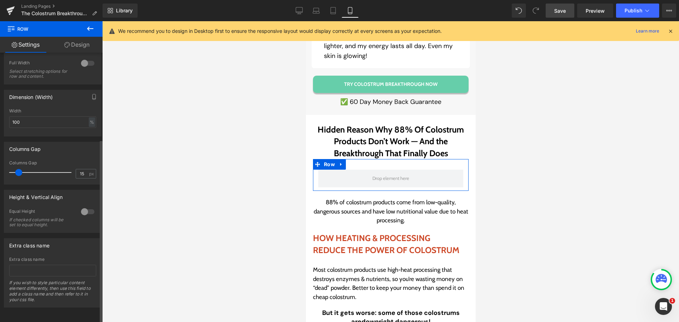
drag, startPoint x: 16, startPoint y: 169, endPoint x: 0, endPoint y: 165, distance: 16.8
click at [0, 165] on div "Columns Gap 15px Columns Gap 15 px" at bounding box center [53, 160] width 106 height 48
click at [74, 47] on link "Design" at bounding box center [76, 45] width 51 height 16
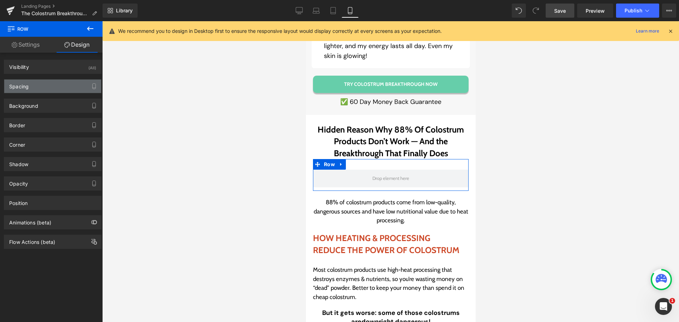
click at [34, 84] on div "Spacing" at bounding box center [52, 86] width 97 height 13
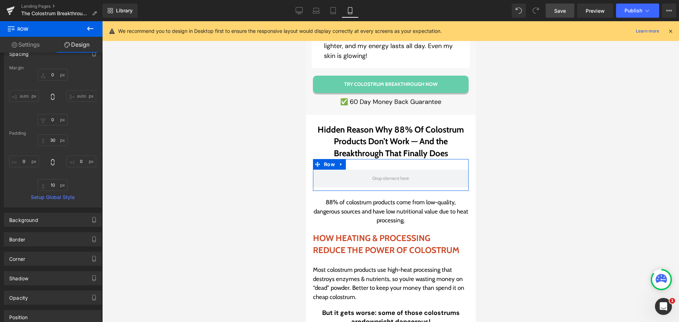
scroll to position [35, 0]
click at [49, 161] on icon at bounding box center [52, 159] width 7 height 7
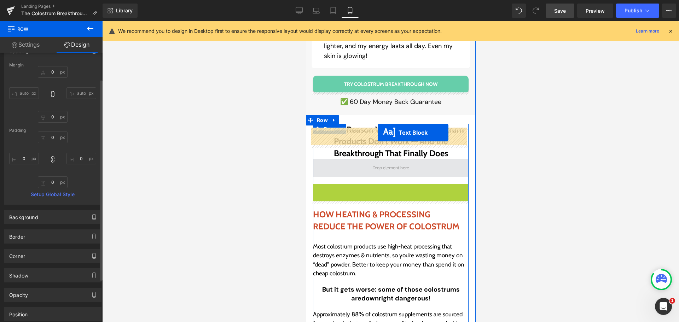
drag, startPoint x: 376, startPoint y: 167, endPoint x: 377, endPoint y: 133, distance: 34.0
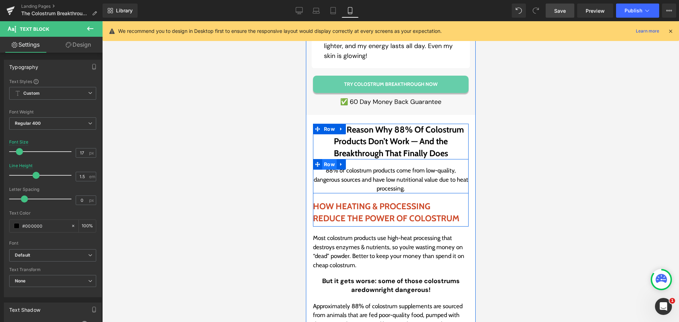
click at [327, 159] on span "Row" at bounding box center [329, 164] width 14 height 11
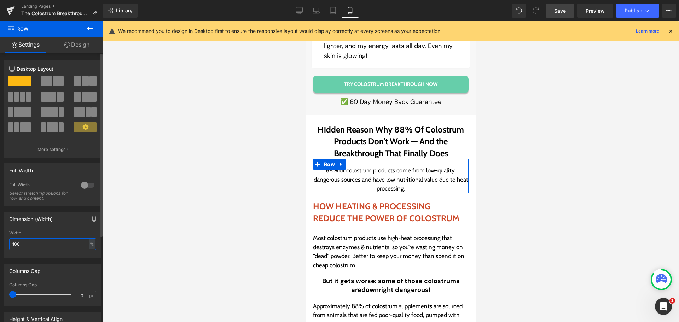
click at [79, 243] on input "100" at bounding box center [52, 244] width 87 height 12
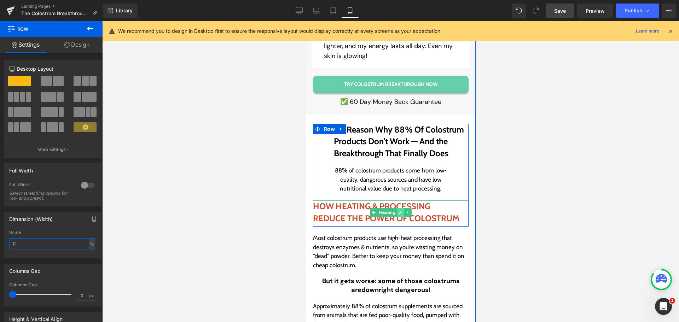
type input "72"
click at [344, 159] on span "Row" at bounding box center [351, 164] width 14 height 11
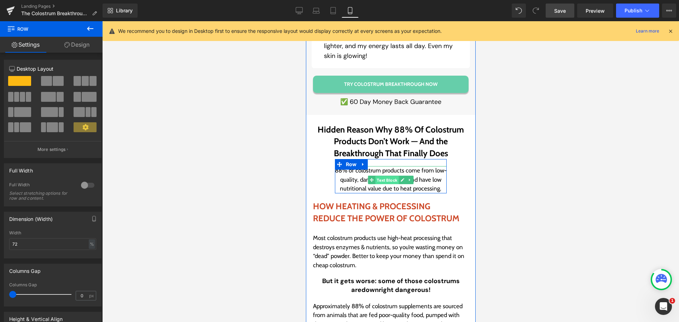
click at [380, 176] on span "Text Block" at bounding box center [386, 180] width 23 height 8
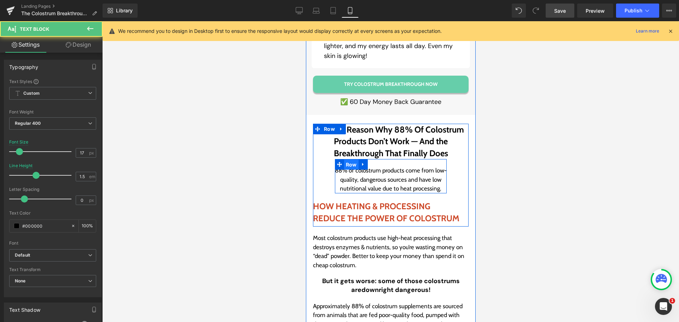
click at [344, 159] on span "Row" at bounding box center [351, 164] width 14 height 11
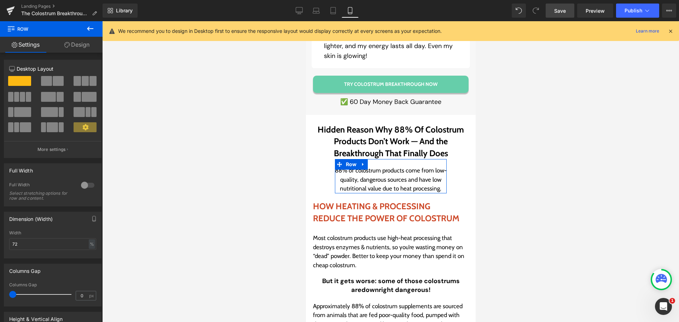
click at [73, 45] on link "Design" at bounding box center [76, 45] width 51 height 16
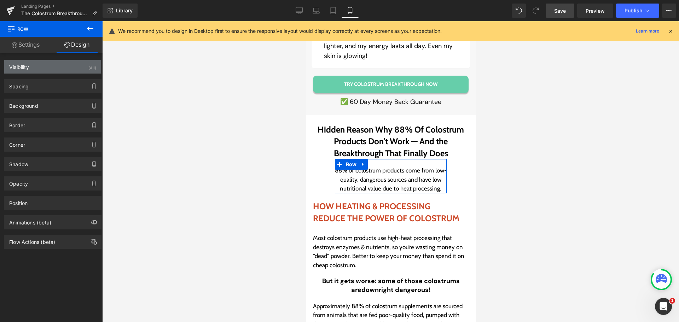
click at [36, 68] on div "Visibility (All)" at bounding box center [52, 66] width 97 height 13
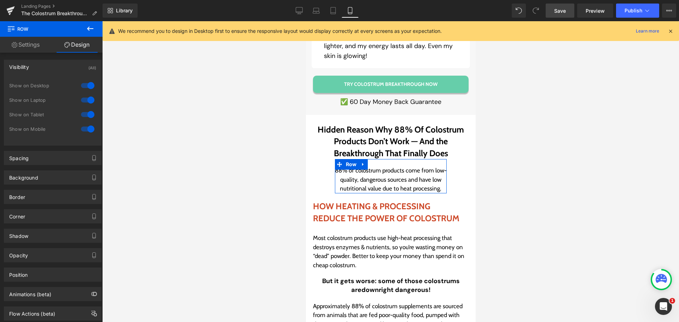
click at [88, 86] on div at bounding box center [87, 85] width 17 height 11
click at [86, 103] on div at bounding box center [87, 99] width 17 height 11
click at [84, 117] on div at bounding box center [87, 114] width 17 height 11
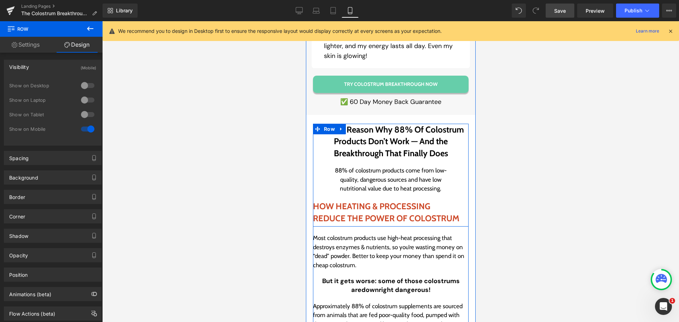
click at [349, 213] on h2 "REDUCE THE POWER OF COLOSTRUM" at bounding box center [391, 219] width 156 height 12
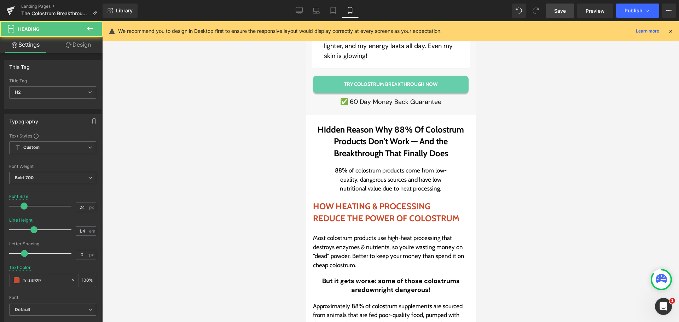
click at [82, 40] on link "Design" at bounding box center [78, 45] width 51 height 16
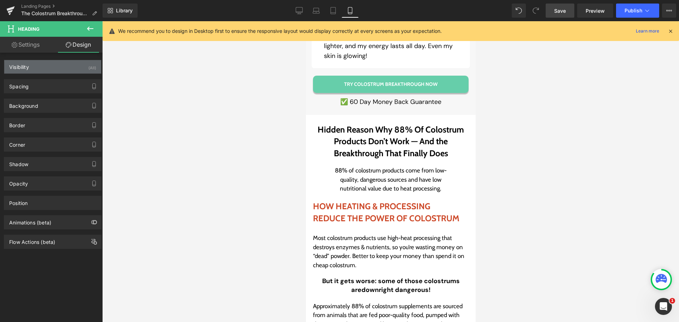
click at [34, 67] on div "Visibility (All)" at bounding box center [52, 66] width 97 height 13
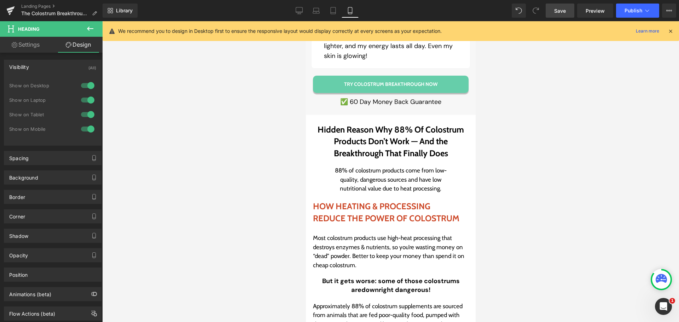
click at [82, 87] on div at bounding box center [87, 85] width 17 height 11
click at [83, 101] on div at bounding box center [87, 99] width 17 height 11
click at [85, 114] on div at bounding box center [87, 114] width 17 height 11
click at [89, 28] on icon at bounding box center [90, 29] width 6 height 4
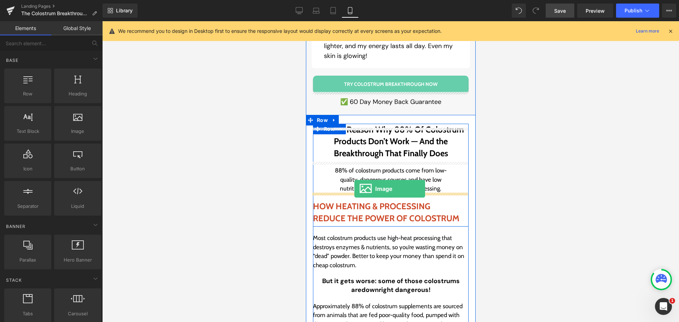
drag, startPoint x: 386, startPoint y: 145, endPoint x: 354, endPoint y: 189, distance: 54.9
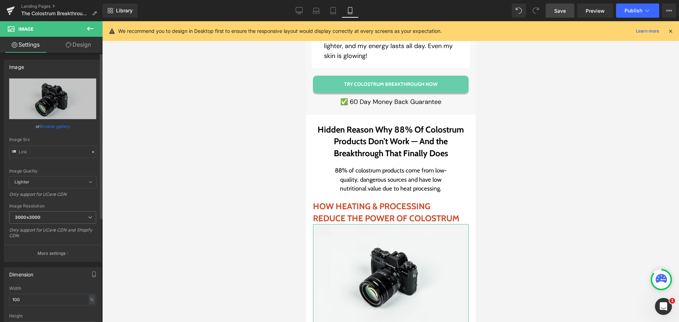
click at [67, 129] on link "Browse gallery" at bounding box center [55, 126] width 30 height 12
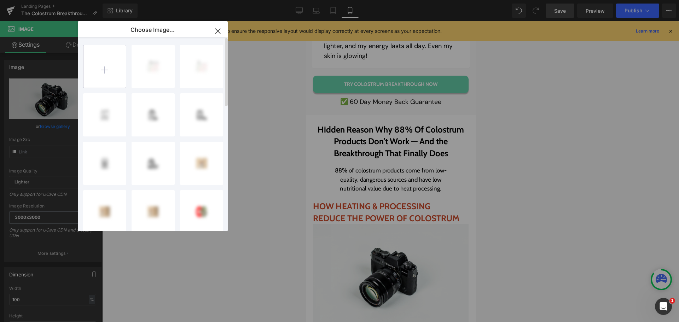
click at [109, 81] on input "file" at bounding box center [104, 66] width 42 height 42
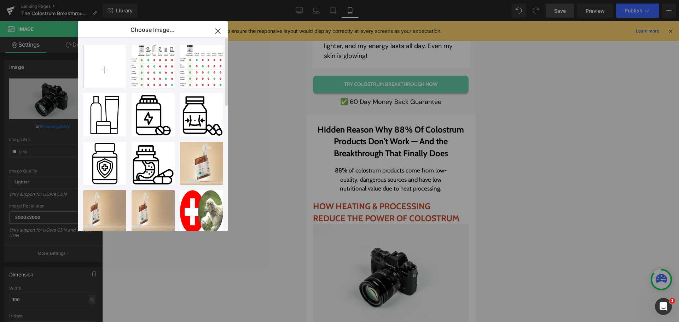
type input "C:\fakepath\image 64 (2).png"
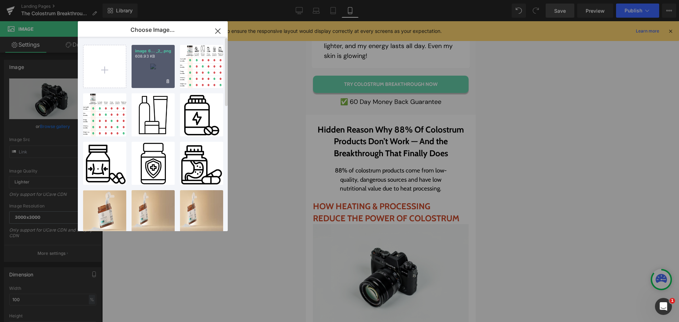
click at [145, 76] on div "image 6... _2_.png 608.93 KB" at bounding box center [153, 66] width 43 height 43
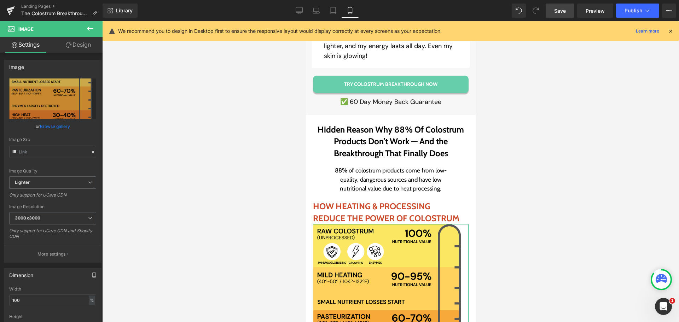
click at [86, 48] on link "Design" at bounding box center [78, 45] width 51 height 16
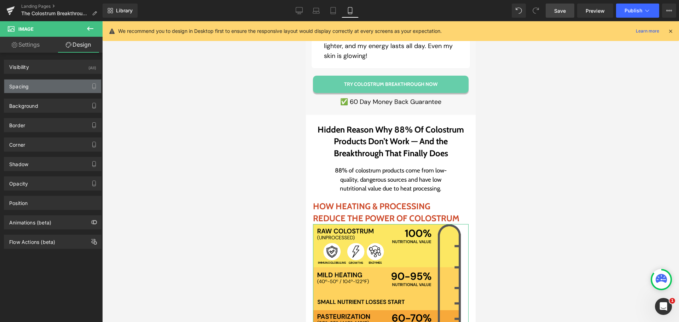
click at [44, 81] on div "Spacing" at bounding box center [52, 86] width 97 height 13
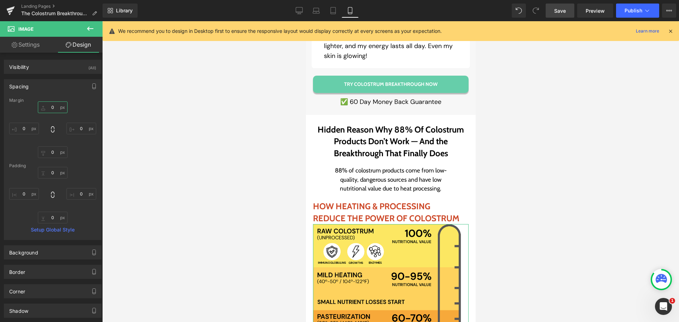
click at [56, 103] on input "text" at bounding box center [53, 107] width 30 height 12
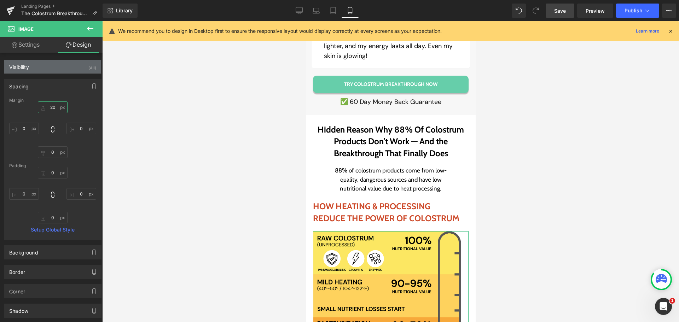
type input "20"
click at [50, 69] on div "Visibility (All)" at bounding box center [52, 66] width 97 height 13
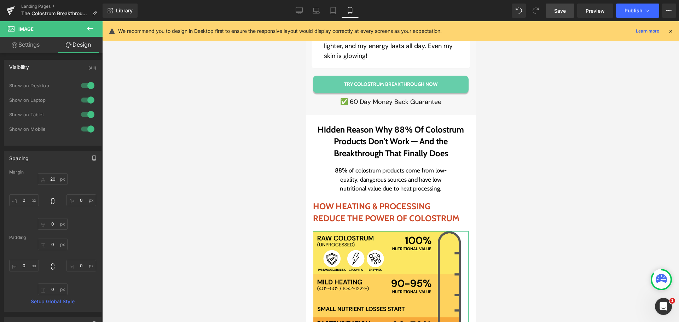
click at [80, 88] on div at bounding box center [87, 85] width 17 height 11
click at [85, 103] on div at bounding box center [87, 99] width 17 height 11
click at [85, 113] on div at bounding box center [87, 114] width 17 height 11
click at [563, 12] on span "Save" at bounding box center [560, 10] width 12 height 7
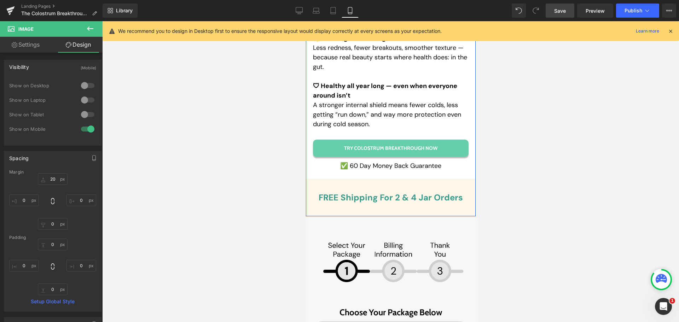
scroll to position [4243, 0]
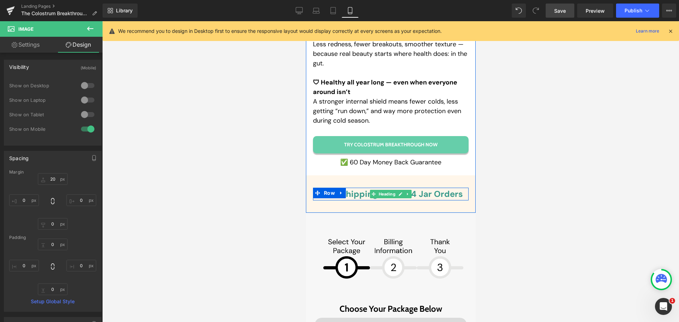
click at [366, 188] on span "FREE Shipping For 2 & 4 Jar Orders" at bounding box center [390, 193] width 144 height 11
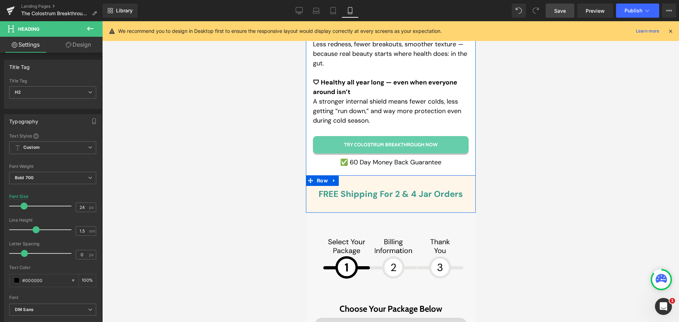
click at [372, 175] on div "FREE Shipping For 2 & 4 Jar Orders Heading Row Row" at bounding box center [391, 193] width 170 height 37
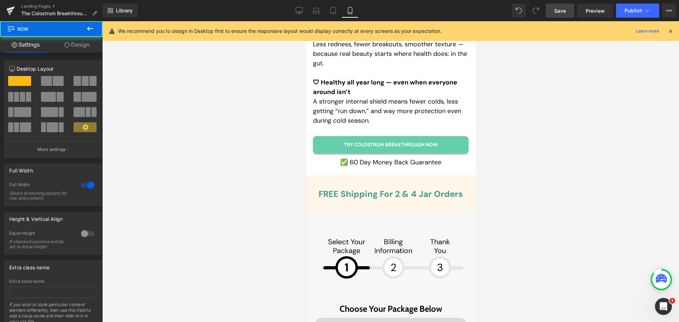
click at [65, 34] on span "Row" at bounding box center [42, 29] width 71 height 16
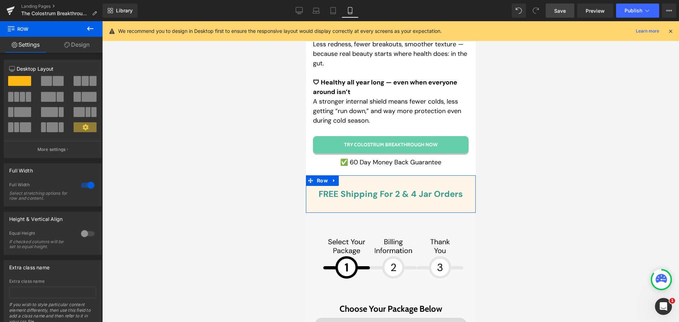
click at [66, 37] on link "Design" at bounding box center [76, 45] width 51 height 16
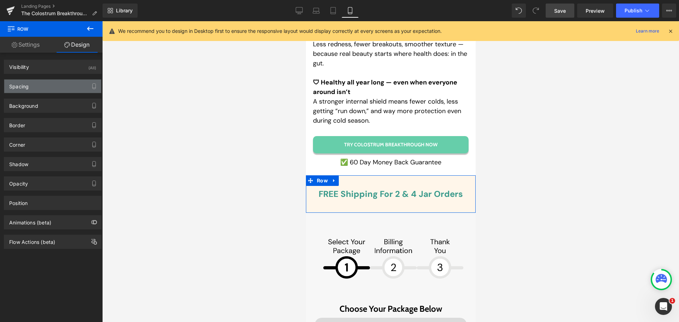
click at [42, 92] on div "Spacing" at bounding box center [52, 86] width 97 height 13
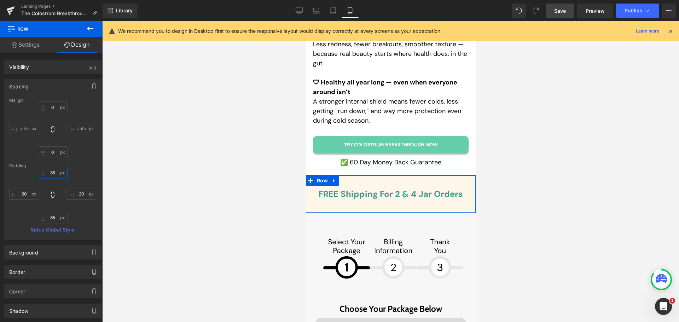
click at [52, 169] on input "text" at bounding box center [53, 173] width 30 height 12
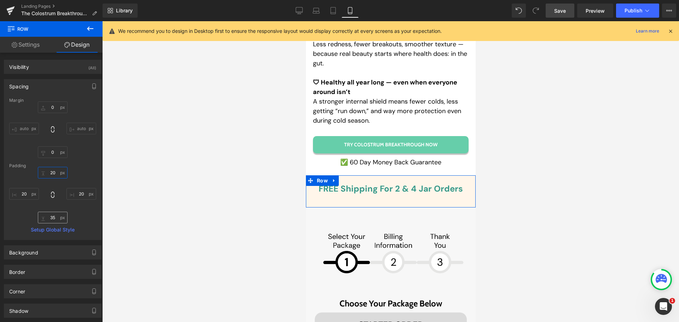
type input "20"
click at [52, 218] on input "text" at bounding box center [53, 218] width 30 height 12
type input "20"
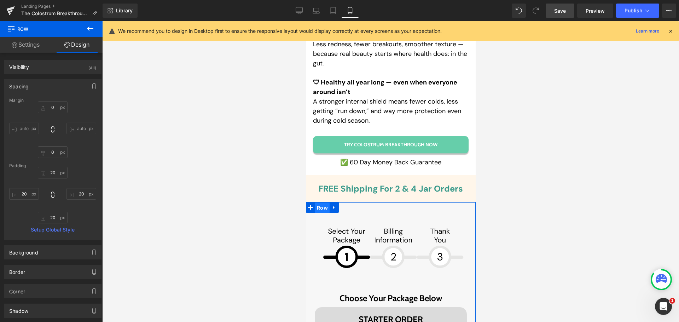
click at [319, 203] on span "Row" at bounding box center [322, 208] width 14 height 11
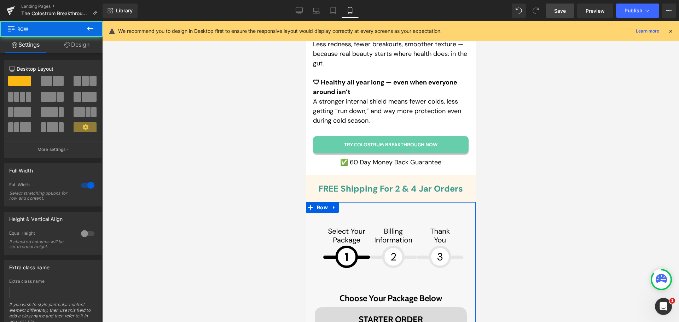
click at [79, 50] on link "Design" at bounding box center [76, 45] width 51 height 16
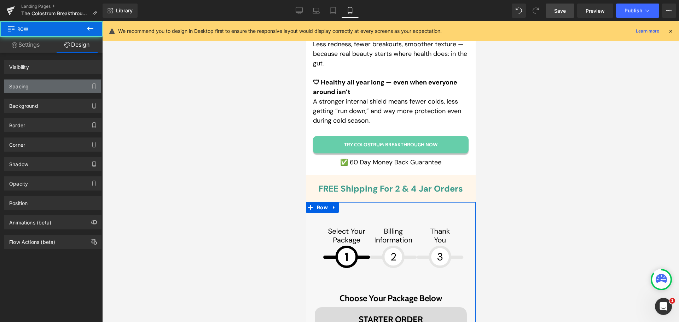
click at [45, 89] on div "Spacing" at bounding box center [52, 86] width 97 height 13
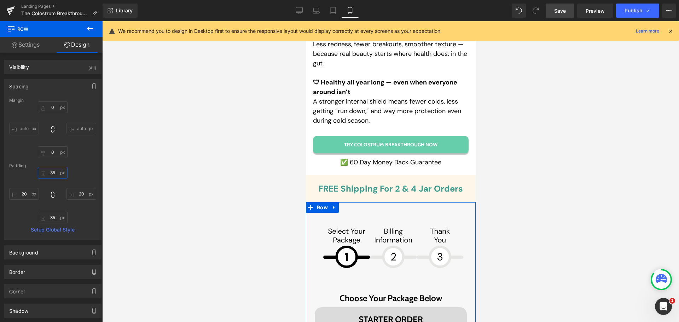
click at [48, 174] on input "text" at bounding box center [53, 173] width 30 height 12
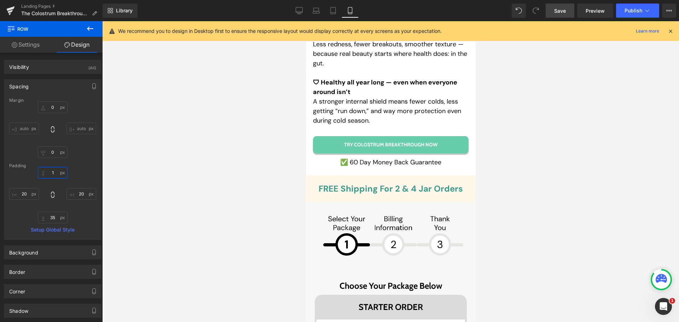
type input "0"
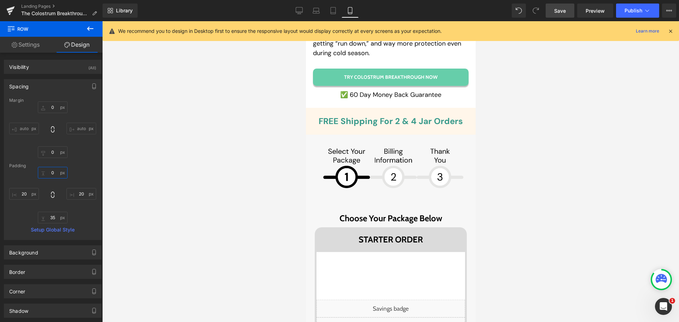
scroll to position [4314, 0]
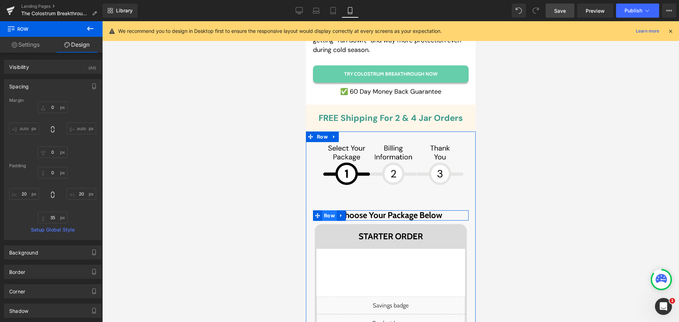
click at [329, 210] on span "Row" at bounding box center [329, 215] width 14 height 11
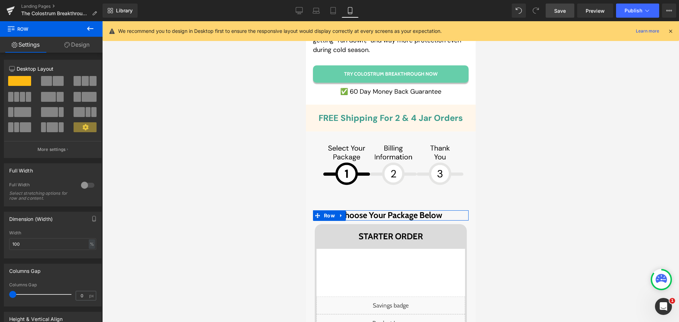
click at [84, 48] on link "Design" at bounding box center [76, 45] width 51 height 16
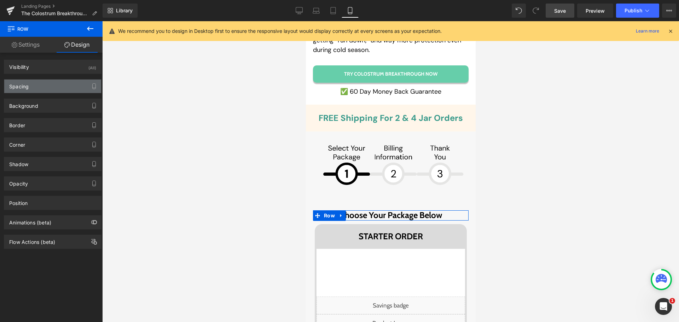
click at [30, 84] on div "Spacing" at bounding box center [52, 86] width 97 height 13
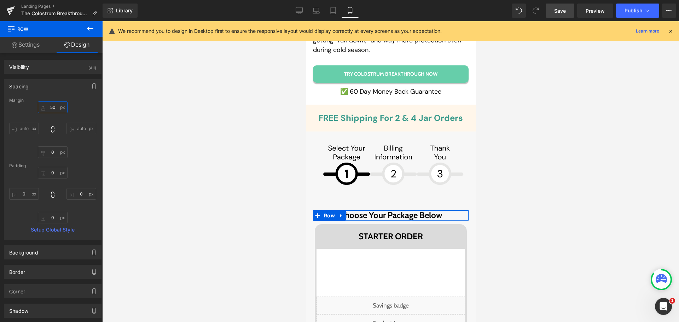
click at [53, 109] on input "text" at bounding box center [53, 107] width 30 height 12
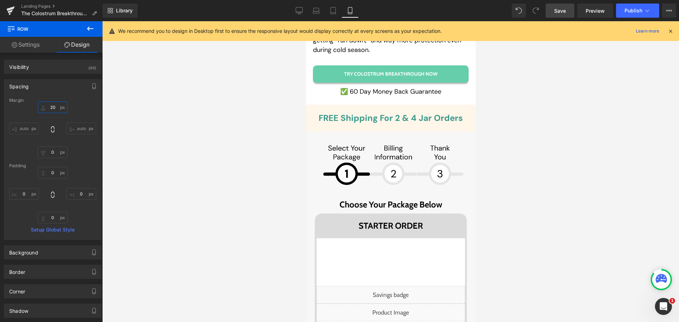
type input "20"
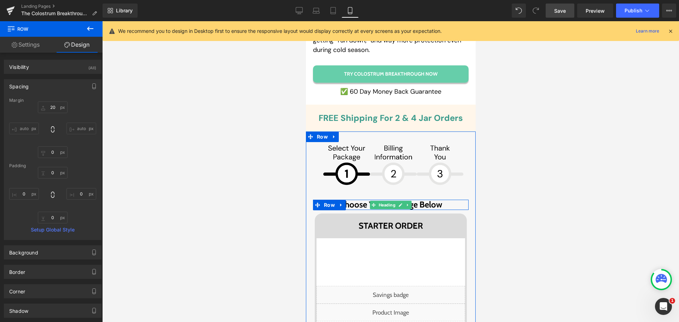
click at [364, 200] on h2 "Choose Your Package Below" at bounding box center [391, 205] width 156 height 10
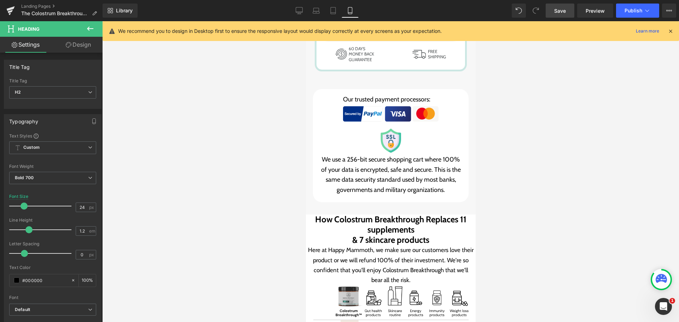
scroll to position [5304, 0]
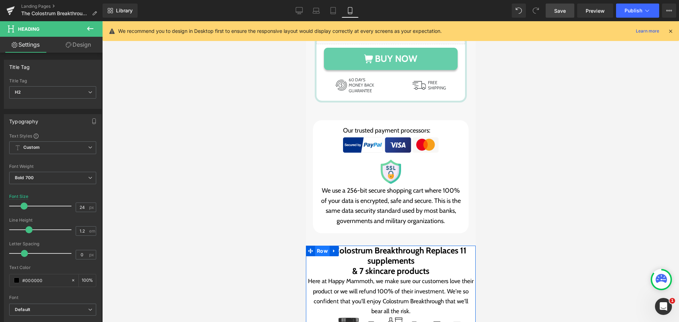
click at [315, 246] on span "Row" at bounding box center [322, 251] width 14 height 11
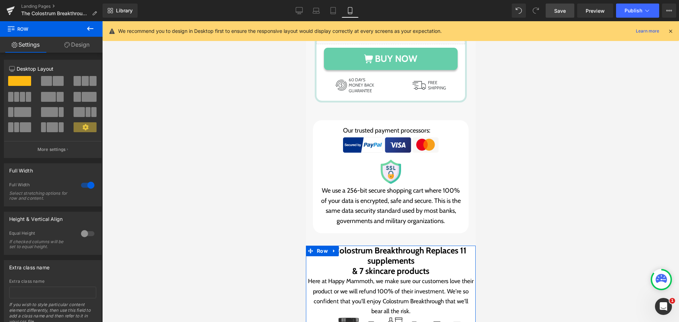
click at [73, 43] on link "Design" at bounding box center [76, 45] width 51 height 16
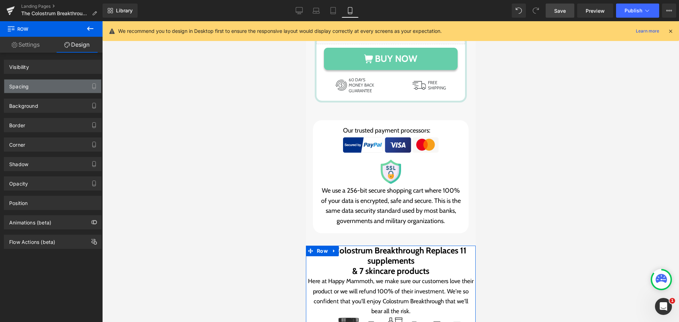
click at [38, 91] on div "Spacing" at bounding box center [52, 86] width 97 height 13
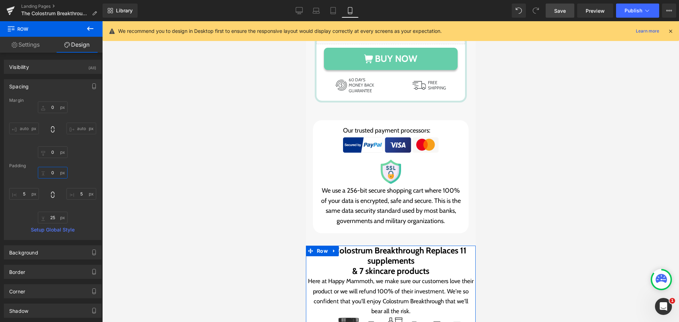
click at [48, 177] on input "text" at bounding box center [53, 173] width 30 height 12
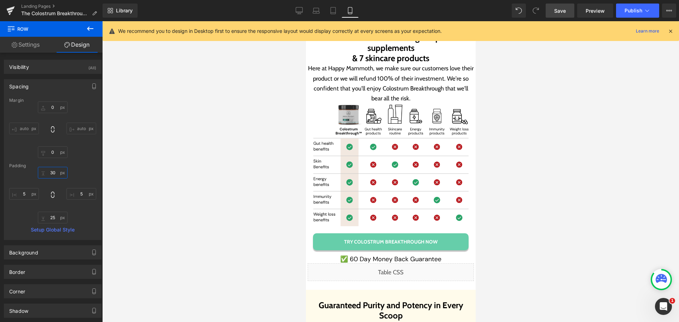
scroll to position [5552, 0]
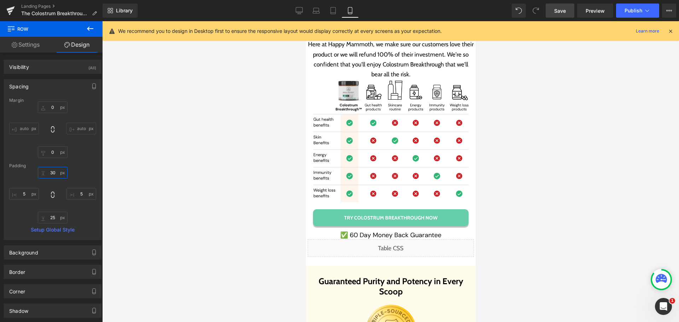
type input "30"
click at [322, 94] on img at bounding box center [391, 140] width 156 height 123
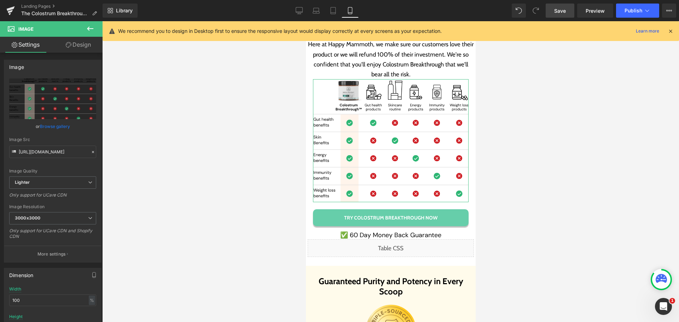
click at [77, 46] on link "Design" at bounding box center [78, 45] width 51 height 16
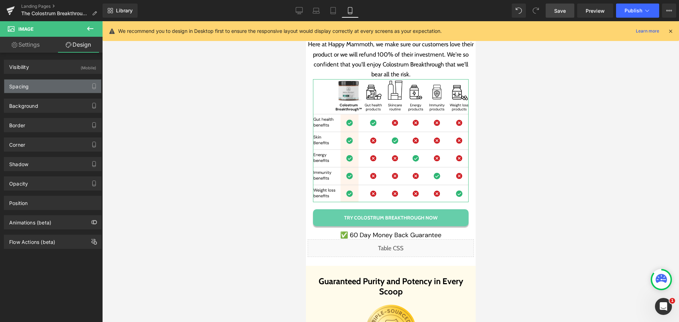
click at [19, 88] on div "Spacing" at bounding box center [18, 85] width 19 height 10
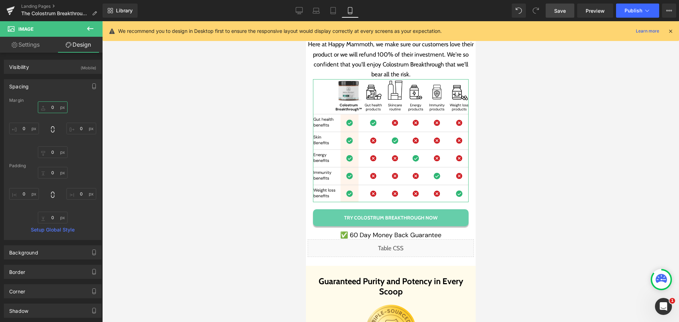
click at [48, 106] on input "text" at bounding box center [53, 107] width 30 height 12
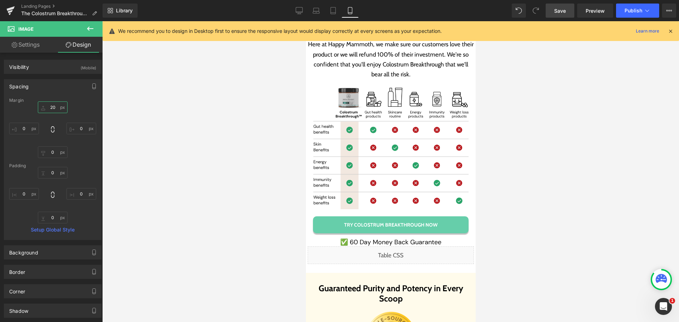
type input "20"
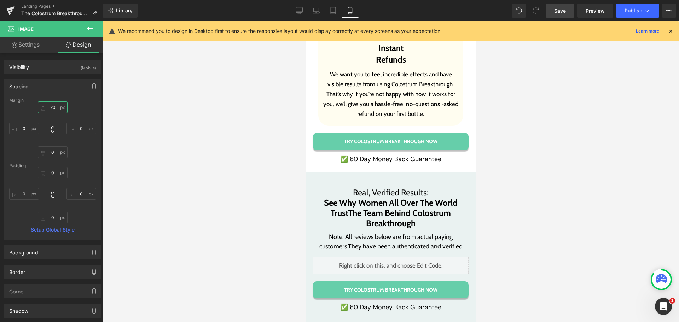
scroll to position [7072, 0]
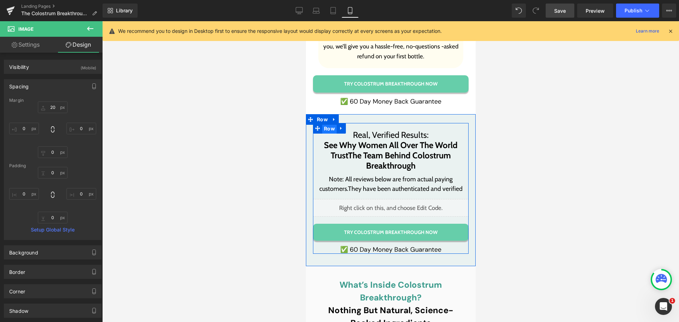
click at [327, 123] on span "Row" at bounding box center [329, 128] width 14 height 11
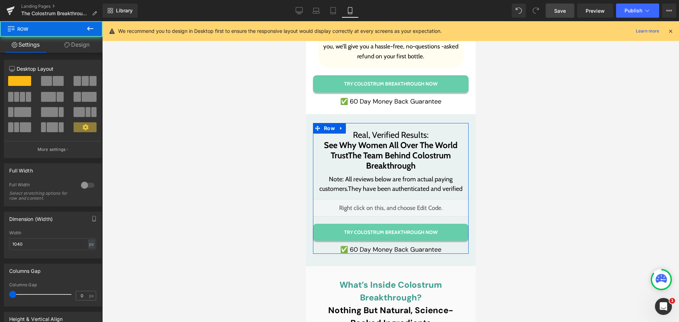
click at [83, 48] on link "Design" at bounding box center [76, 45] width 51 height 16
click at [0, 0] on div "Spacing" at bounding box center [0, 0] width 0 height 0
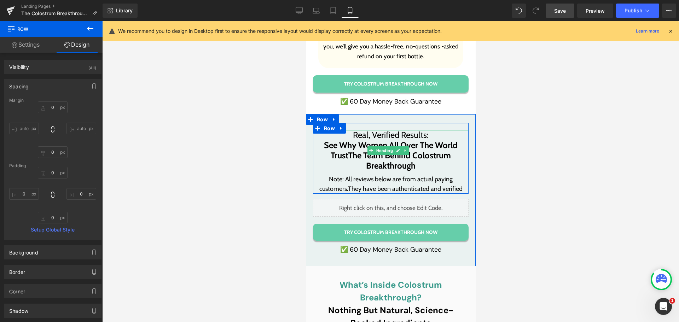
click at [366, 140] on font "See Why Women All Over The World Trust" at bounding box center [391, 150] width 134 height 21
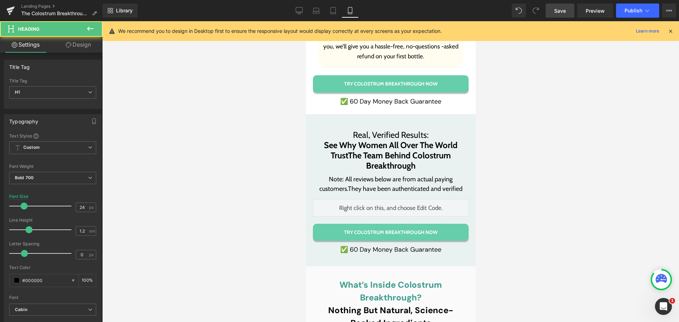
click at [81, 49] on link "Design" at bounding box center [78, 45] width 51 height 16
click at [0, 0] on div "Spacing" at bounding box center [0, 0] width 0 height 0
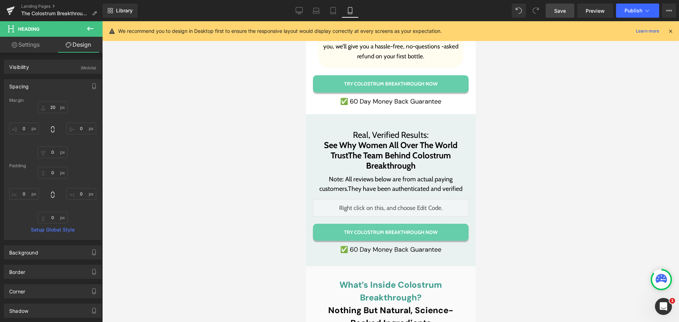
click at [57, 100] on div "Margin" at bounding box center [52, 100] width 87 height 5
click at [53, 105] on input "text" at bounding box center [53, 107] width 30 height 12
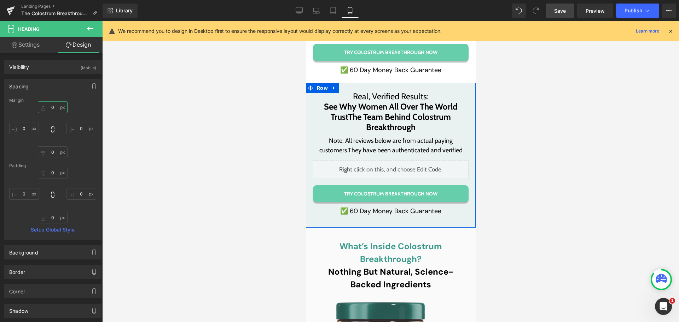
scroll to position [7108, 0]
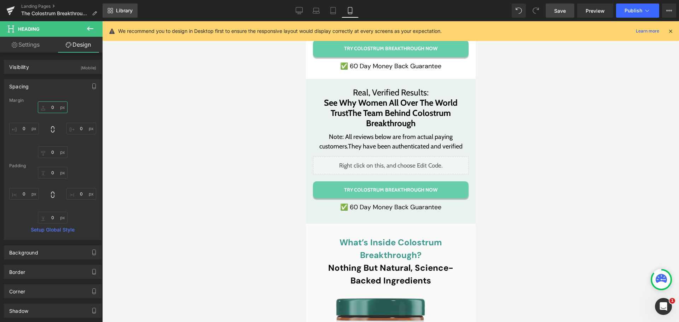
type input "0"
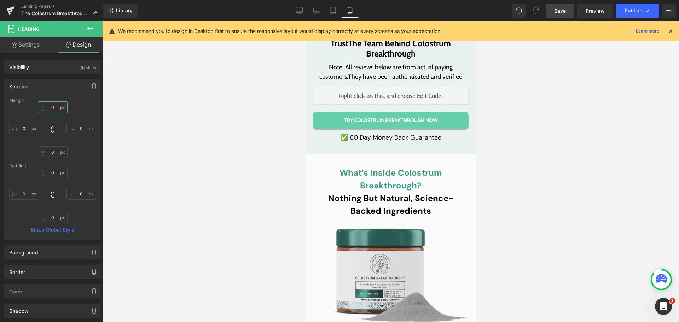
scroll to position [7178, 0]
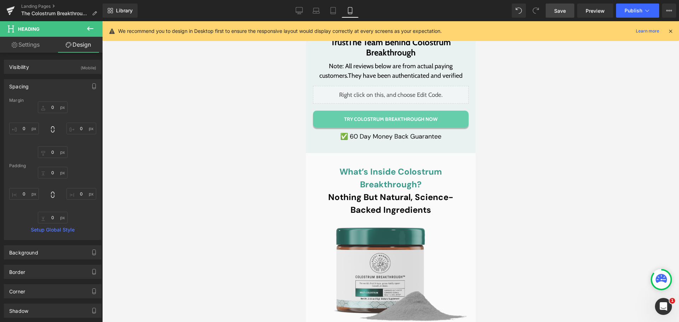
click at [381, 165] on div "What’s Inside Colostrum Breakthrough? Nothing But Natural, Science-Backed Ingre…" at bounding box center [391, 190] width 156 height 51
click at [381, 166] on span "What’s Inside Colostrum Breakthrough?" at bounding box center [390, 178] width 103 height 24
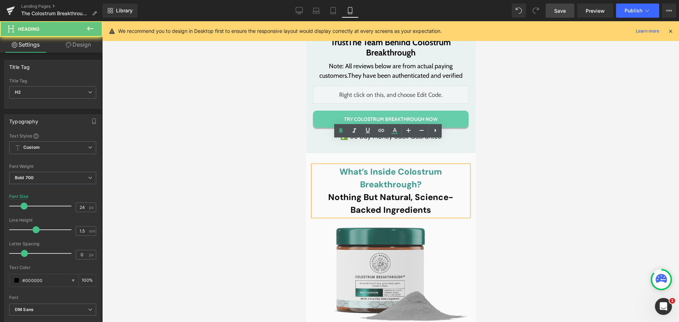
click at [385, 191] on h2 "Nothing But Natural, Science-Backed Ingredients" at bounding box center [391, 203] width 156 height 25
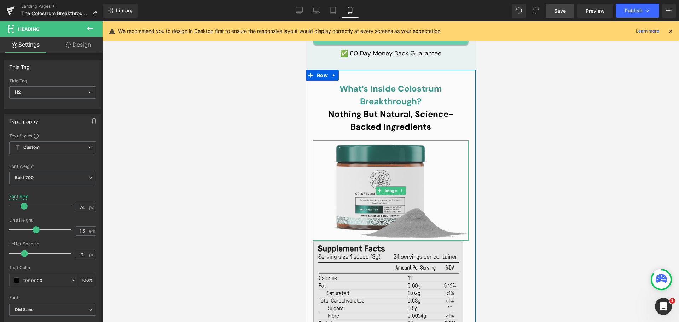
scroll to position [7320, 0]
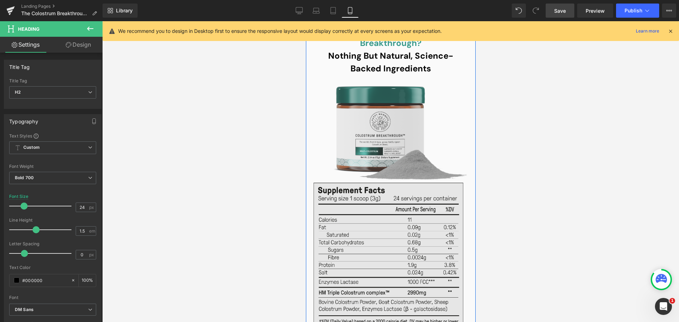
click at [364, 210] on img at bounding box center [391, 279] width 156 height 195
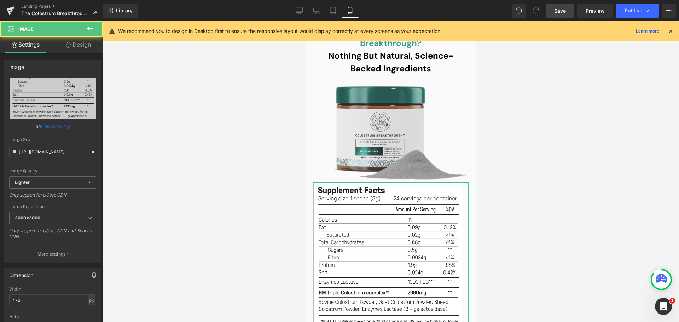
click at [83, 49] on link "Design" at bounding box center [78, 45] width 51 height 16
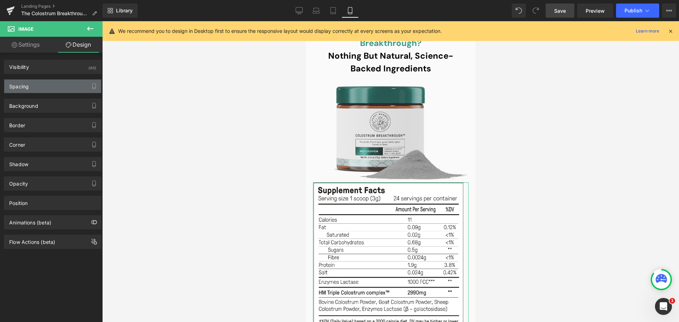
click at [56, 87] on div "Spacing" at bounding box center [52, 86] width 97 height 13
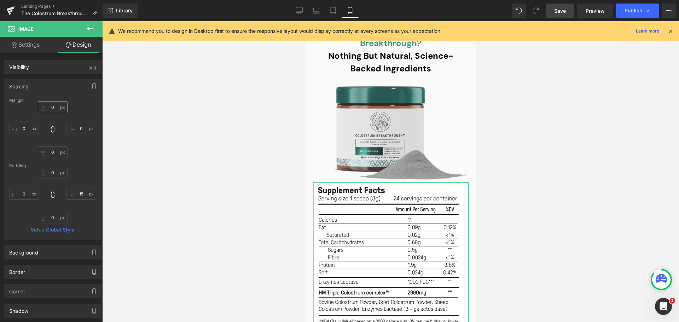
click at [54, 109] on input "text" at bounding box center [53, 107] width 30 height 12
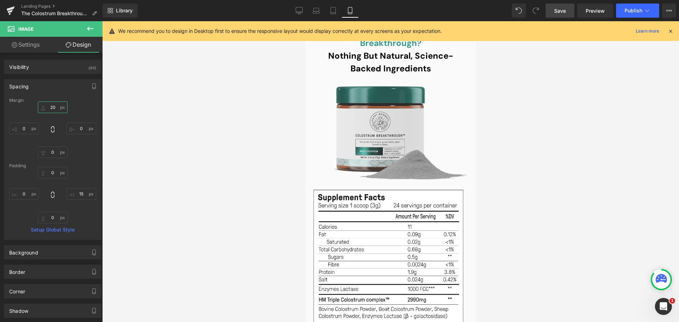
type input "20"
click at [554, 12] on link "Save" at bounding box center [560, 11] width 29 height 14
